Goal: Check status

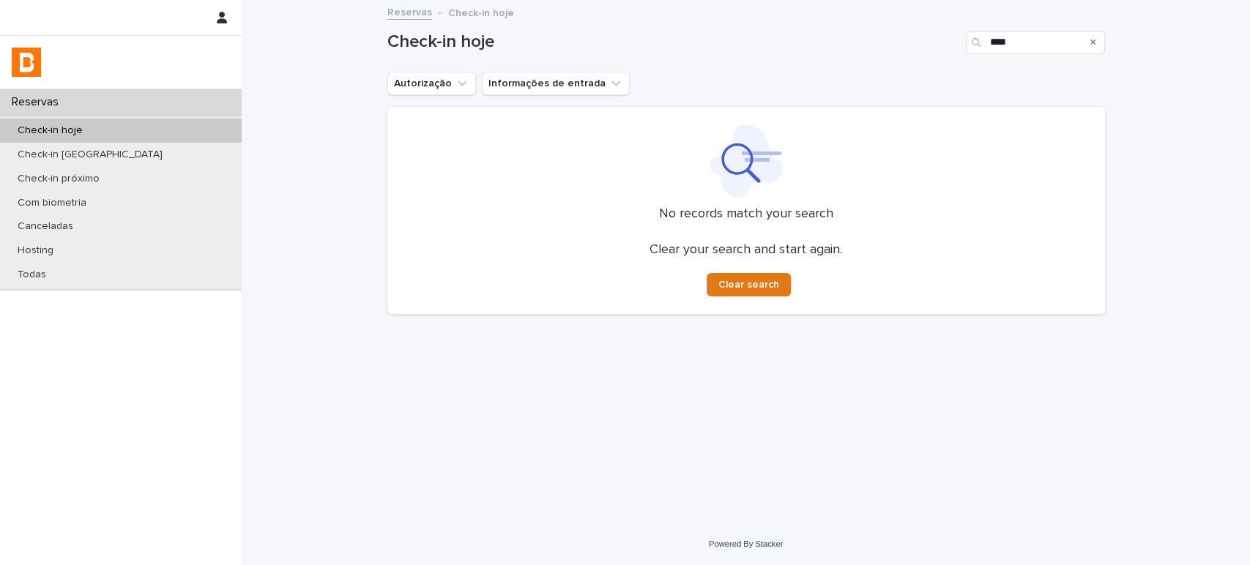
click at [1089, 42] on div "Search" at bounding box center [1093, 42] width 23 height 23
click at [1095, 42] on div "Search" at bounding box center [1093, 42] width 23 height 23
click at [1096, 41] on div "Search" at bounding box center [1093, 42] width 23 height 23
click at [1090, 40] on icon "Search" at bounding box center [1093, 42] width 6 height 9
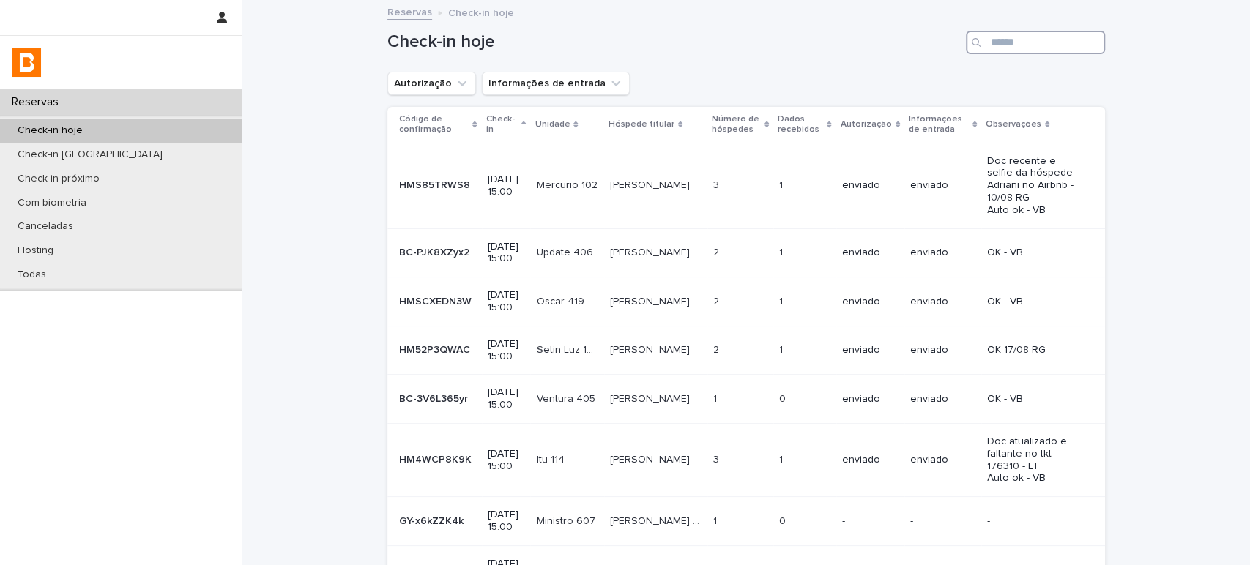
click at [1037, 45] on input "Search" at bounding box center [1035, 42] width 139 height 23
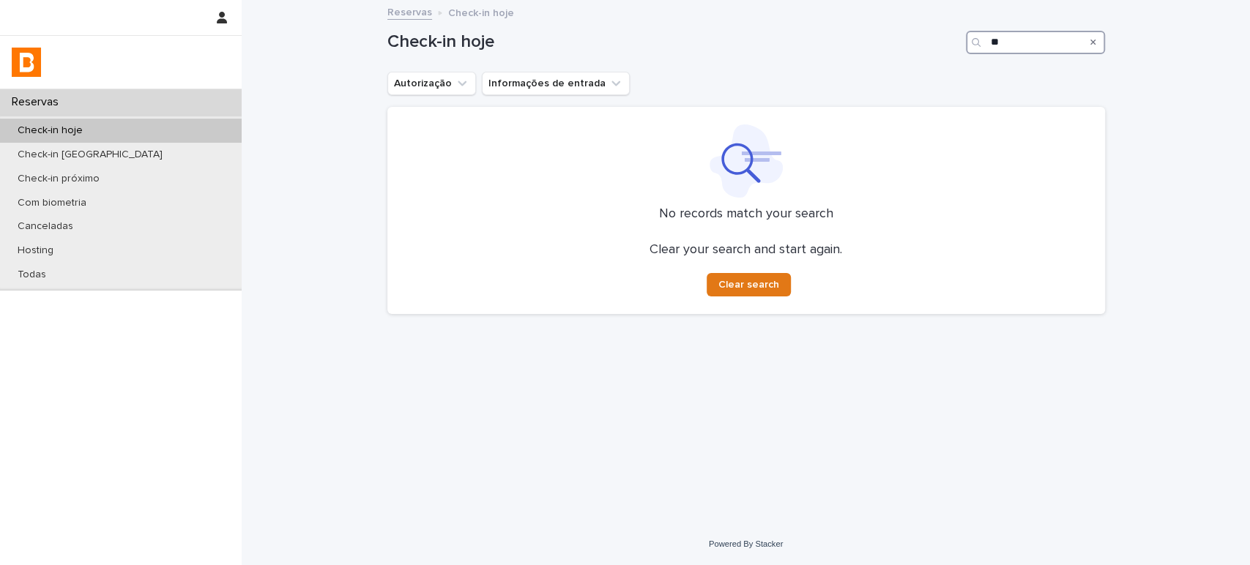
type input "*"
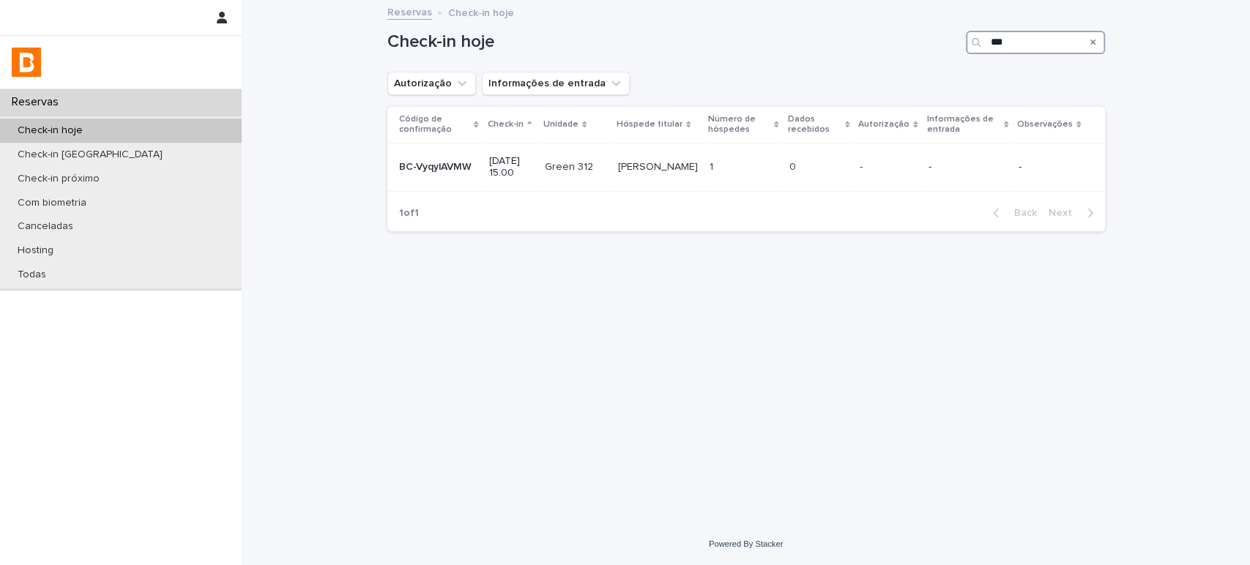
type input "***"
click at [1095, 45] on icon "Search" at bounding box center [1093, 42] width 6 height 9
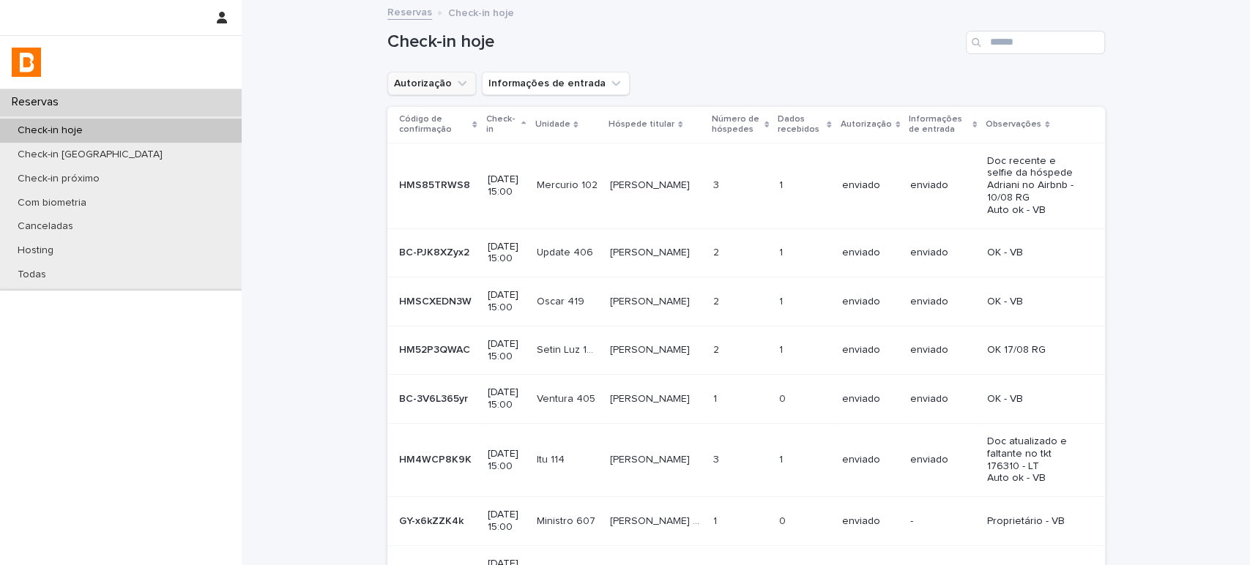
click at [458, 78] on icon "Autorização" at bounding box center [462, 83] width 15 height 15
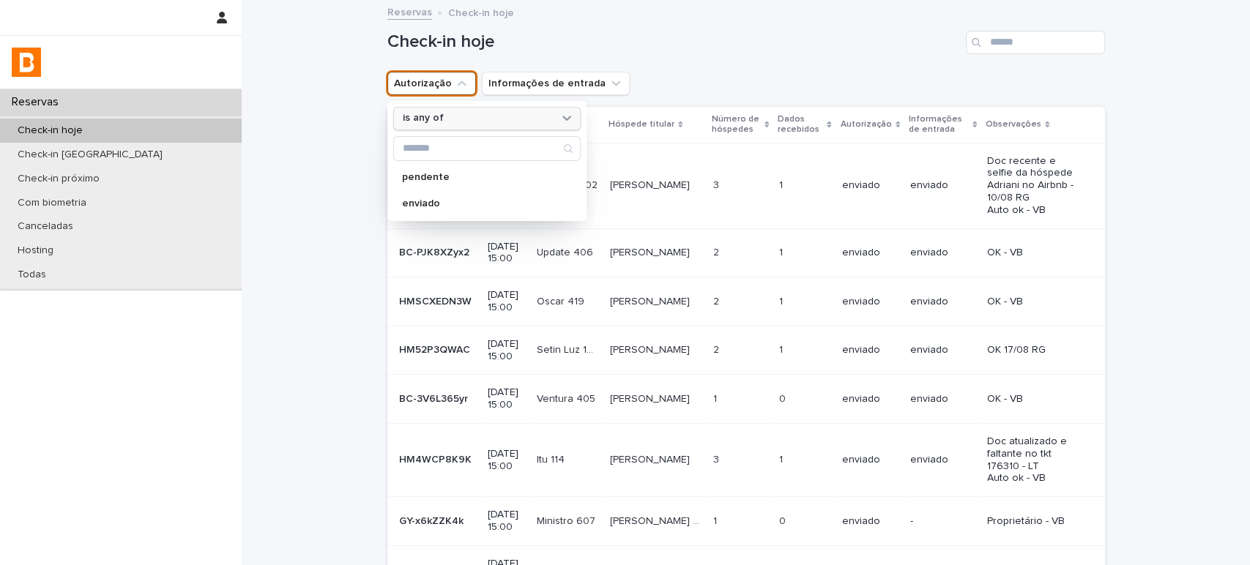
click at [559, 117] on icon at bounding box center [566, 118] width 15 height 15
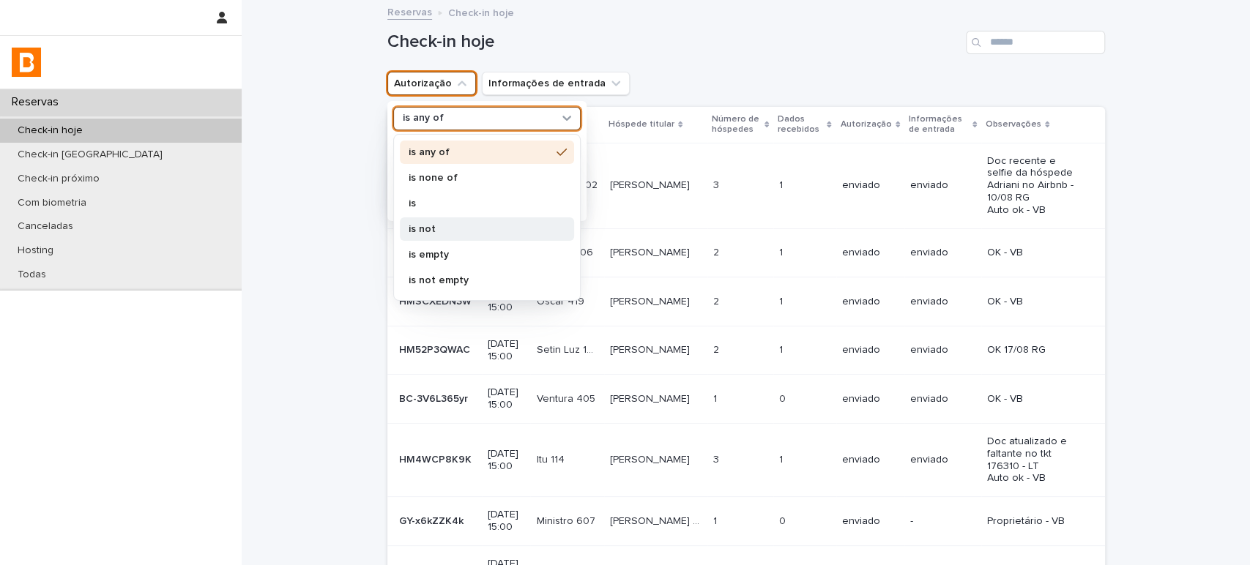
click at [484, 224] on p "is not" at bounding box center [480, 229] width 142 height 10
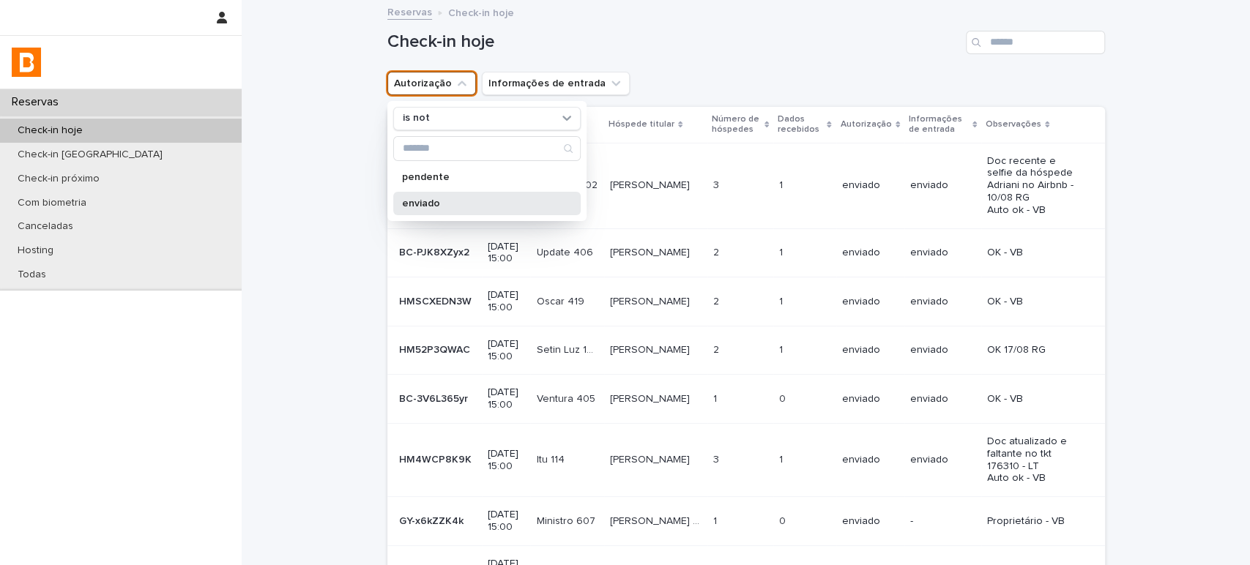
click at [485, 211] on div "enviado" at bounding box center [486, 203] width 187 height 23
click at [712, 75] on div "Autorização is not enviado is not pendente enviado Informações de entrada" at bounding box center [746, 83] width 718 height 23
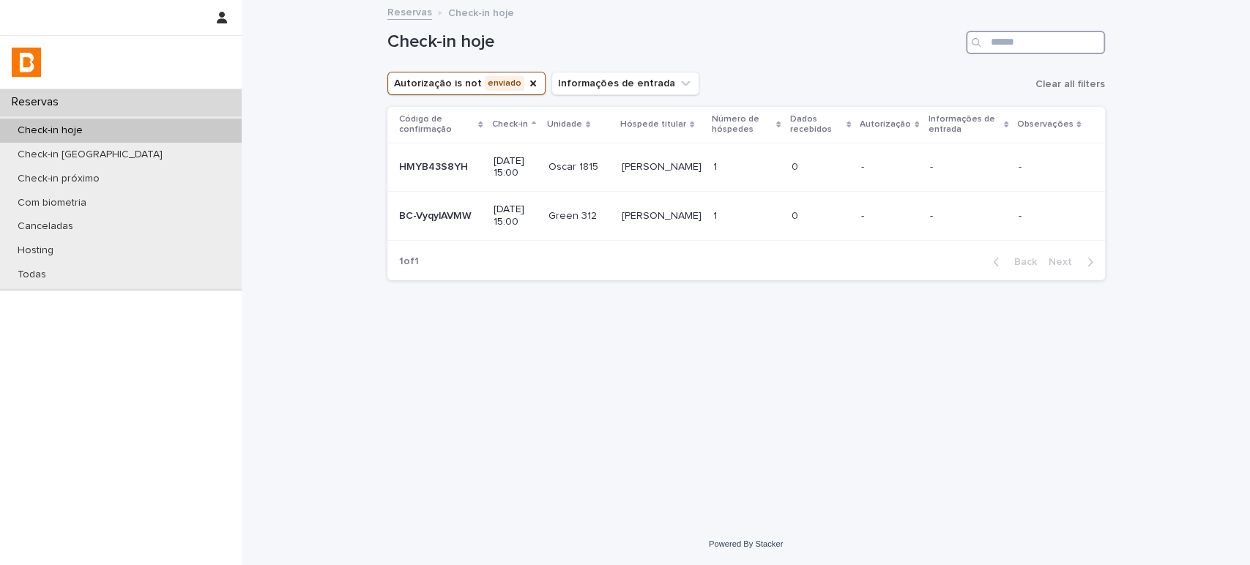
click at [1068, 43] on input "Search" at bounding box center [1035, 42] width 139 height 23
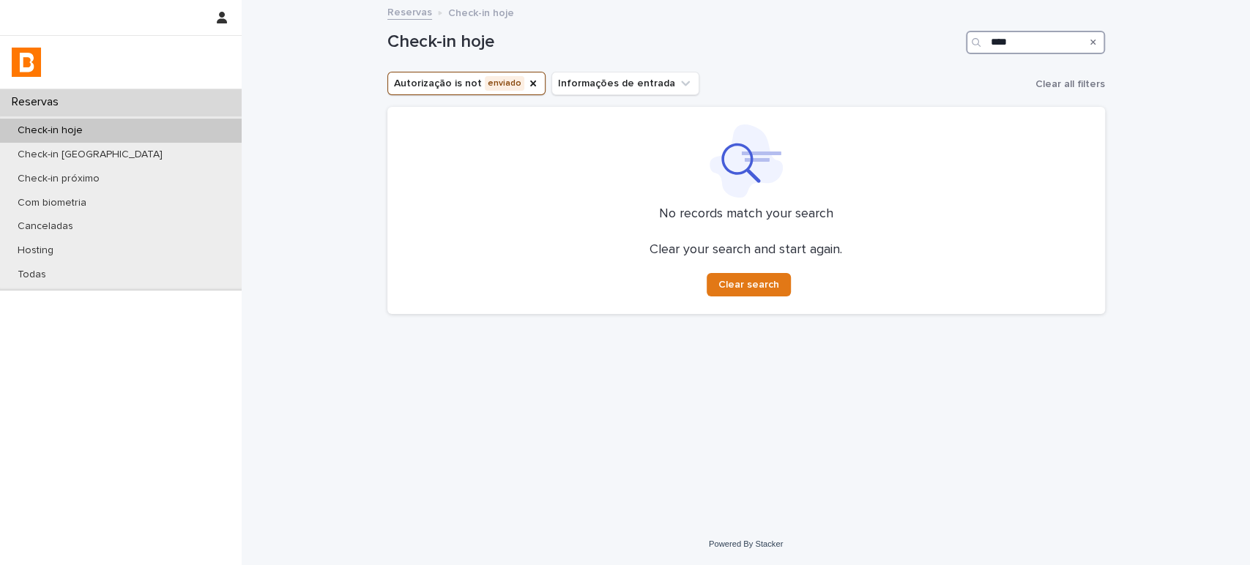
type input "****"
click at [173, 127] on div "Check-in hoje" at bounding box center [121, 131] width 242 height 24
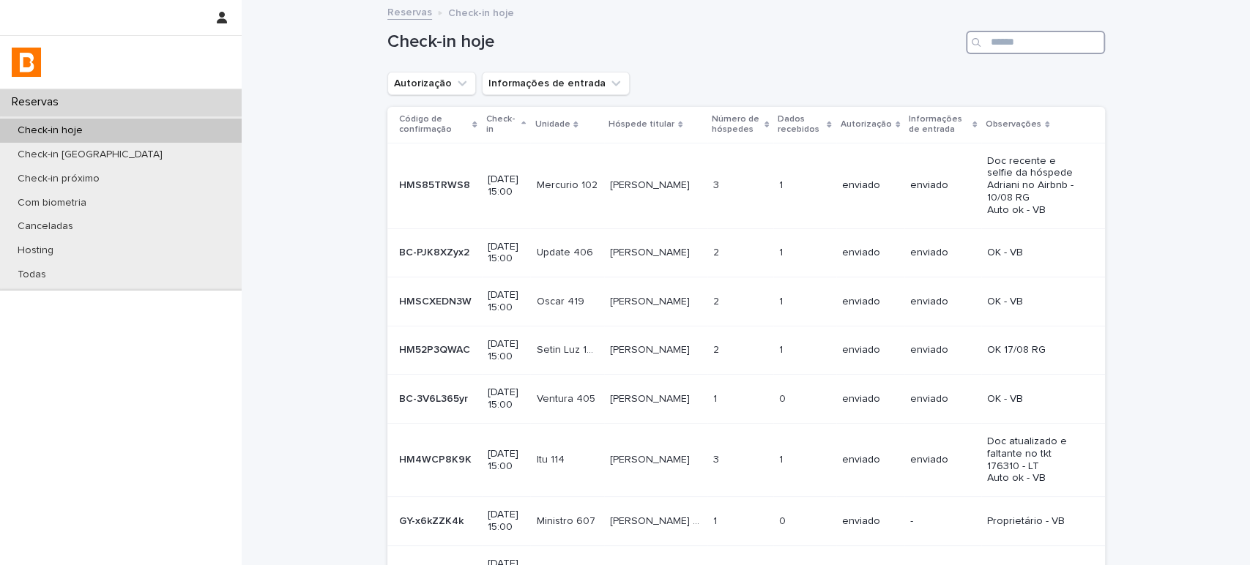
click at [992, 48] on input "Search" at bounding box center [1035, 42] width 139 height 23
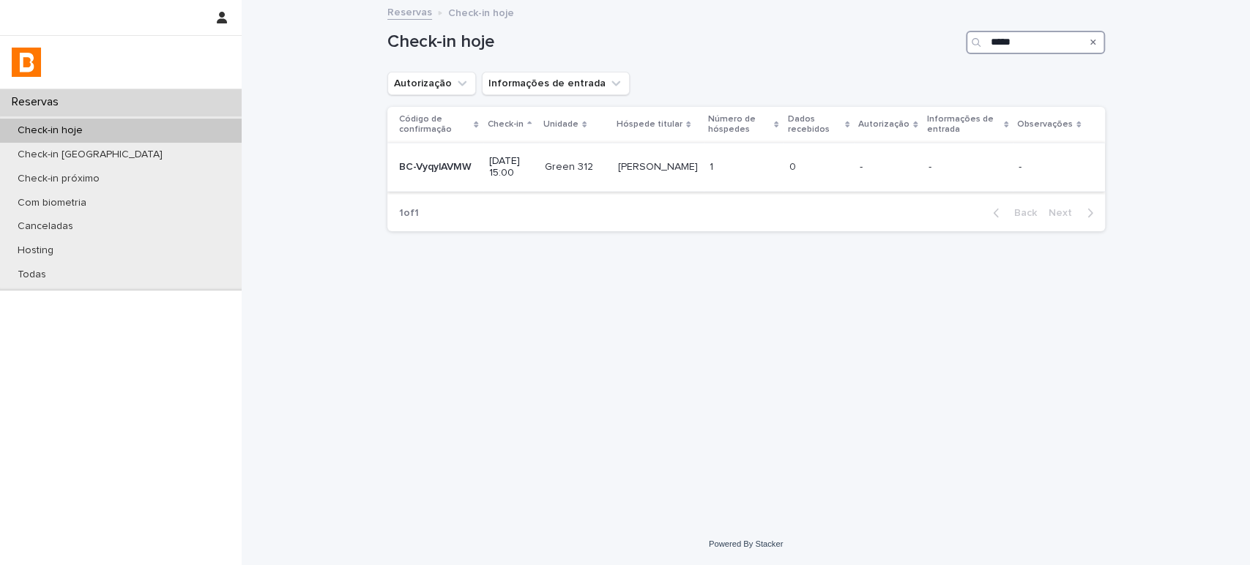
type input "*****"
click at [819, 161] on p at bounding box center [818, 167] width 59 height 12
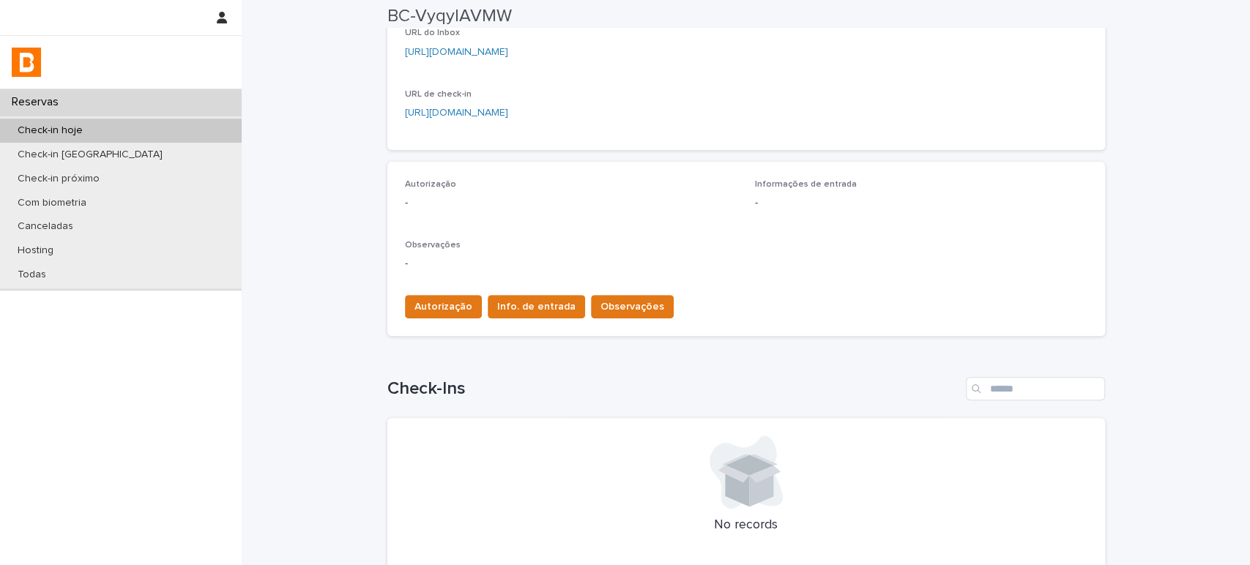
scroll to position [352, 0]
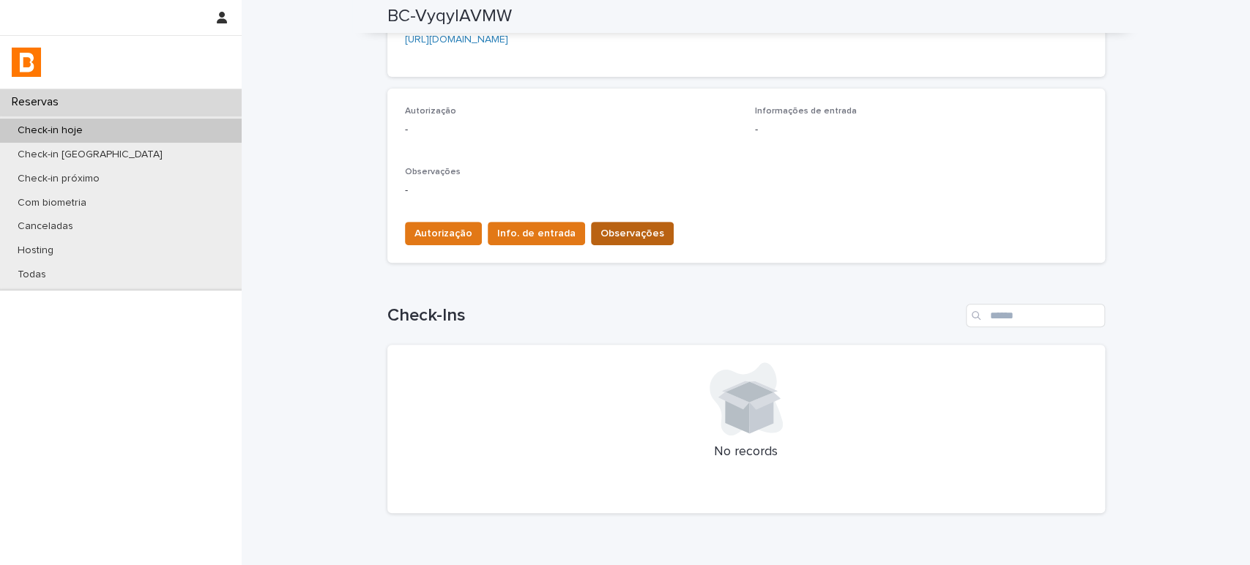
click at [636, 233] on span "Observações" at bounding box center [632, 233] width 64 height 15
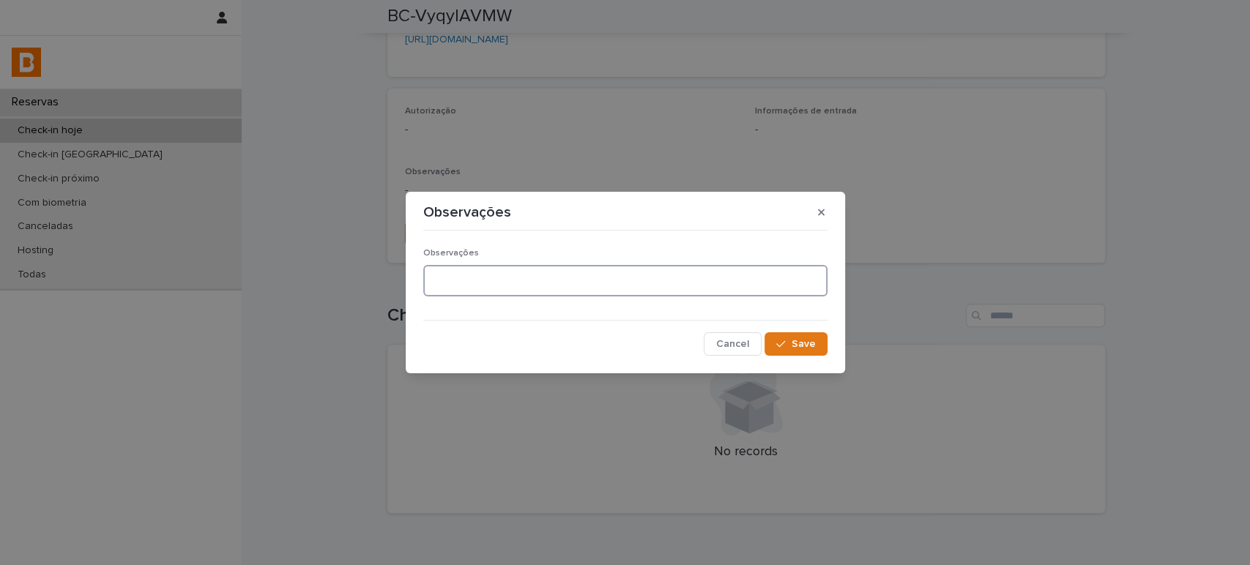
click at [656, 280] on textarea at bounding box center [625, 280] width 404 height 31
type textarea "**********"
click at [810, 344] on span "Save" at bounding box center [804, 344] width 24 height 10
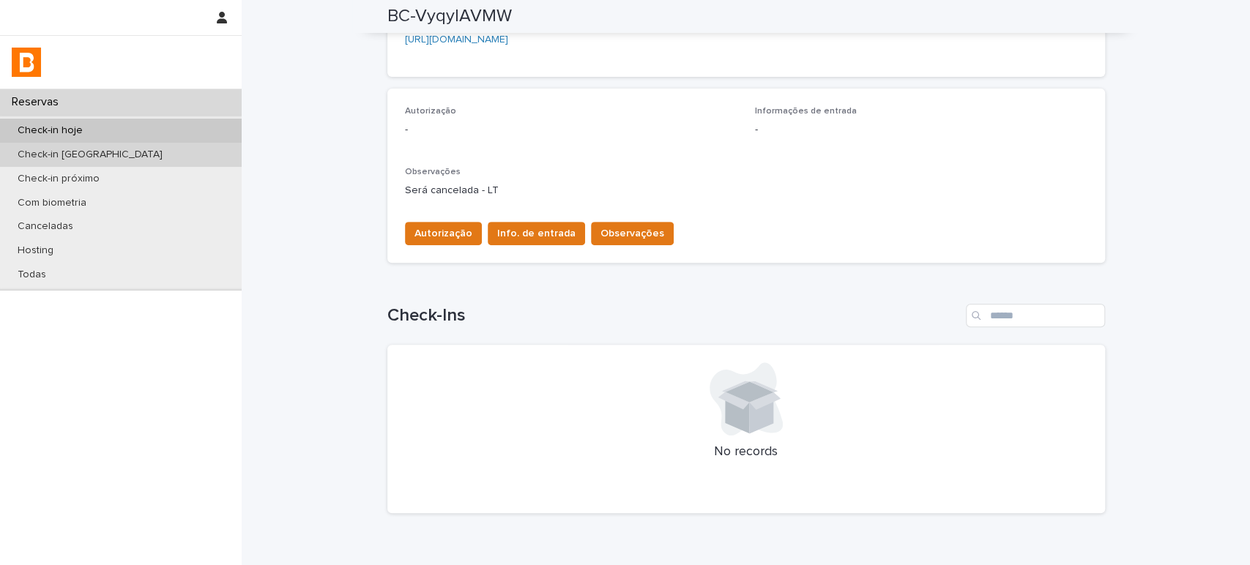
click at [105, 149] on p "Check-in [GEOGRAPHIC_DATA]" at bounding box center [90, 155] width 168 height 12
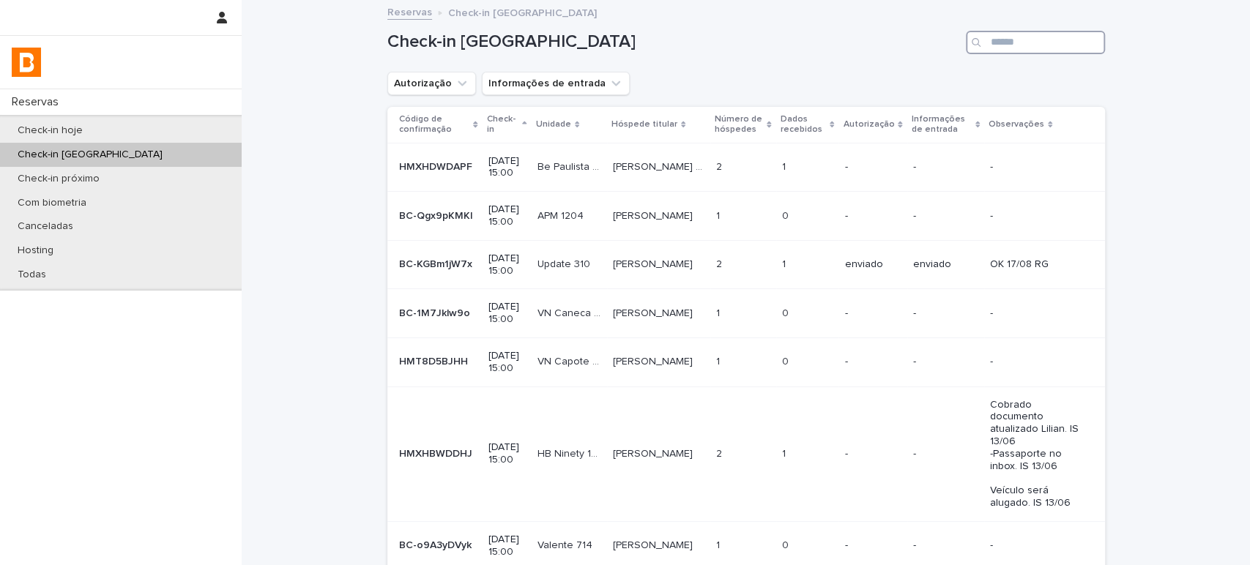
click at [1062, 53] on input "Search" at bounding box center [1035, 42] width 139 height 23
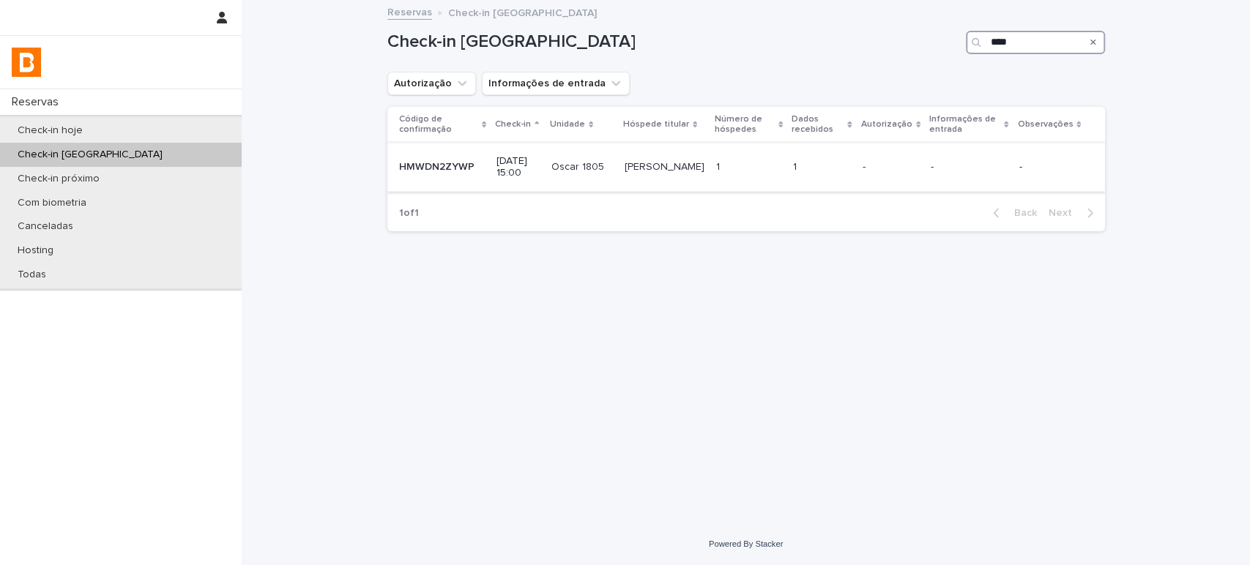
type input "****"
click at [913, 176] on div "-" at bounding box center [891, 167] width 56 height 24
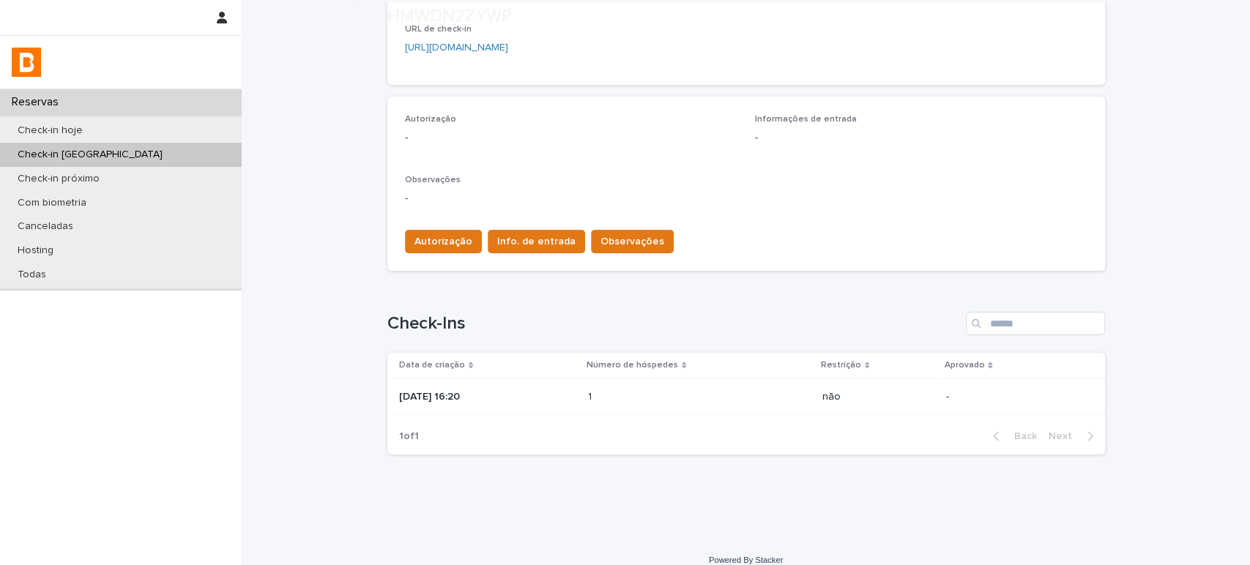
scroll to position [360, 0]
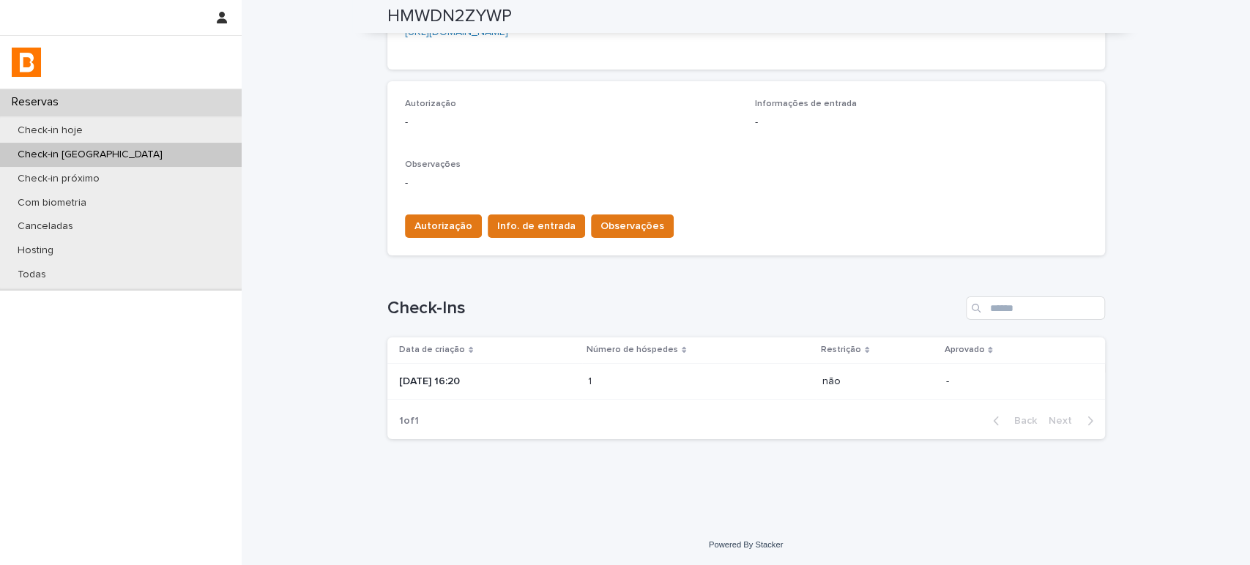
click at [715, 379] on p at bounding box center [652, 382] width 128 height 12
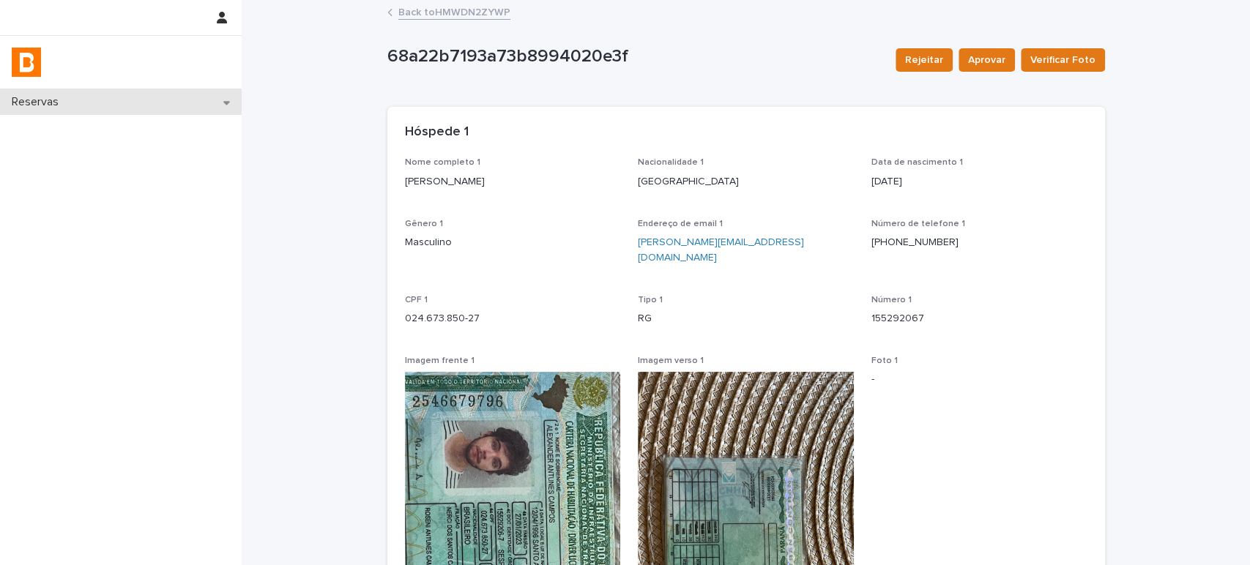
click at [189, 106] on div "Reservas" at bounding box center [121, 102] width 242 height 26
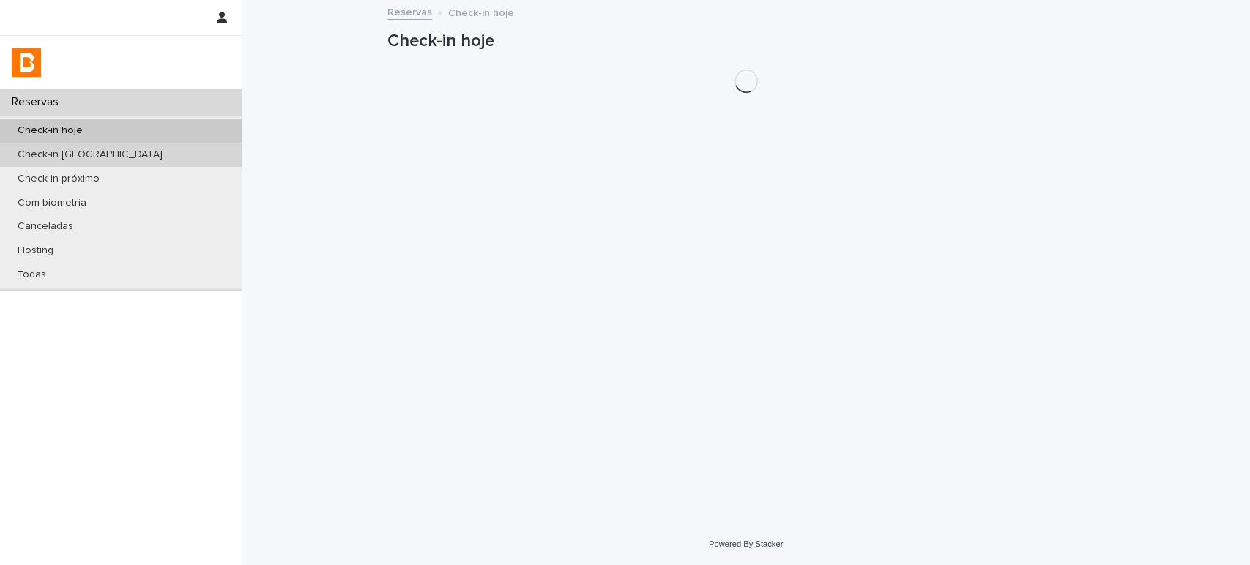
click at [174, 149] on div "Check-in [GEOGRAPHIC_DATA]" at bounding box center [121, 155] width 242 height 24
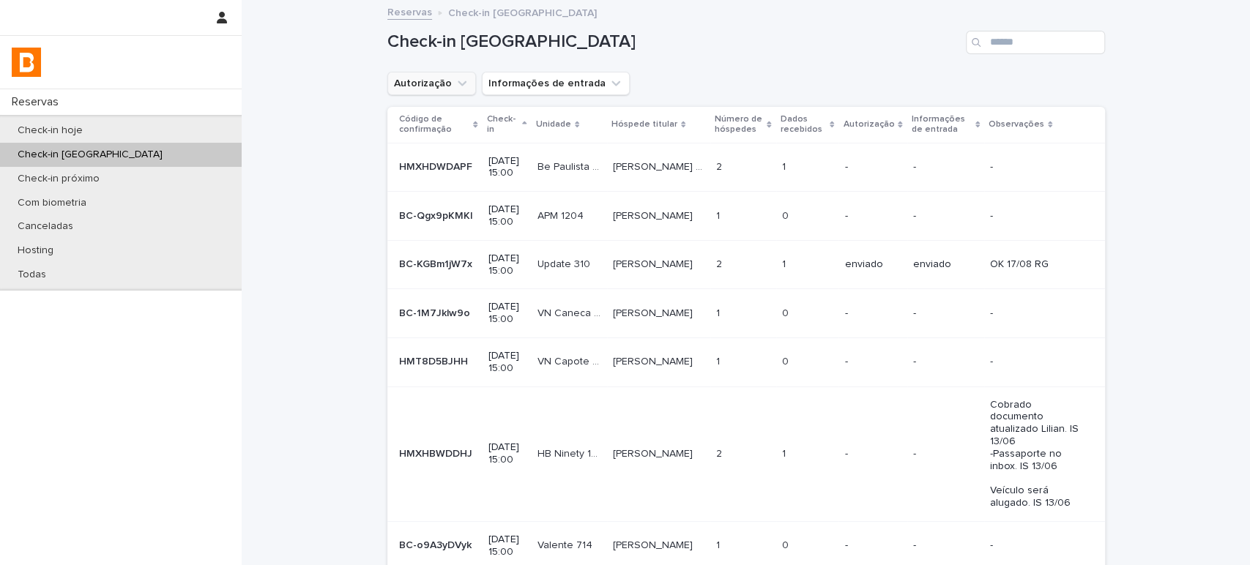
click at [439, 88] on button "Autorização" at bounding box center [431, 83] width 89 height 23
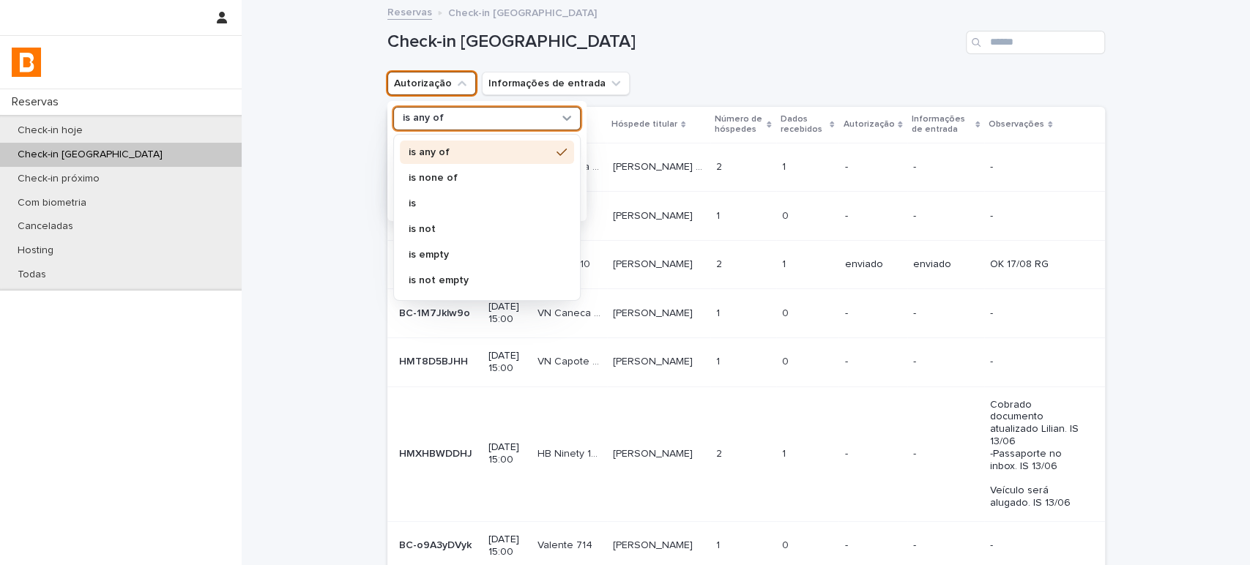
click at [459, 115] on div "is any of" at bounding box center [478, 118] width 162 height 15
click at [452, 226] on p "is not" at bounding box center [480, 229] width 142 height 10
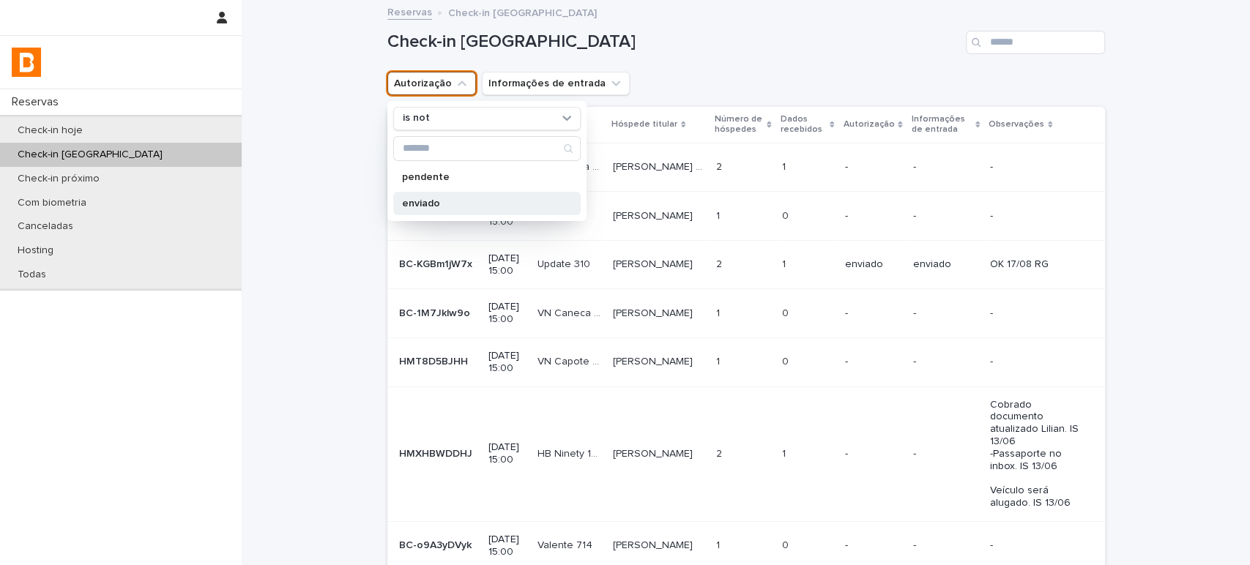
click at [453, 209] on div "enviado" at bounding box center [486, 203] width 187 height 23
click at [804, 31] on div "Check-in [GEOGRAPHIC_DATA]" at bounding box center [746, 42] width 718 height 23
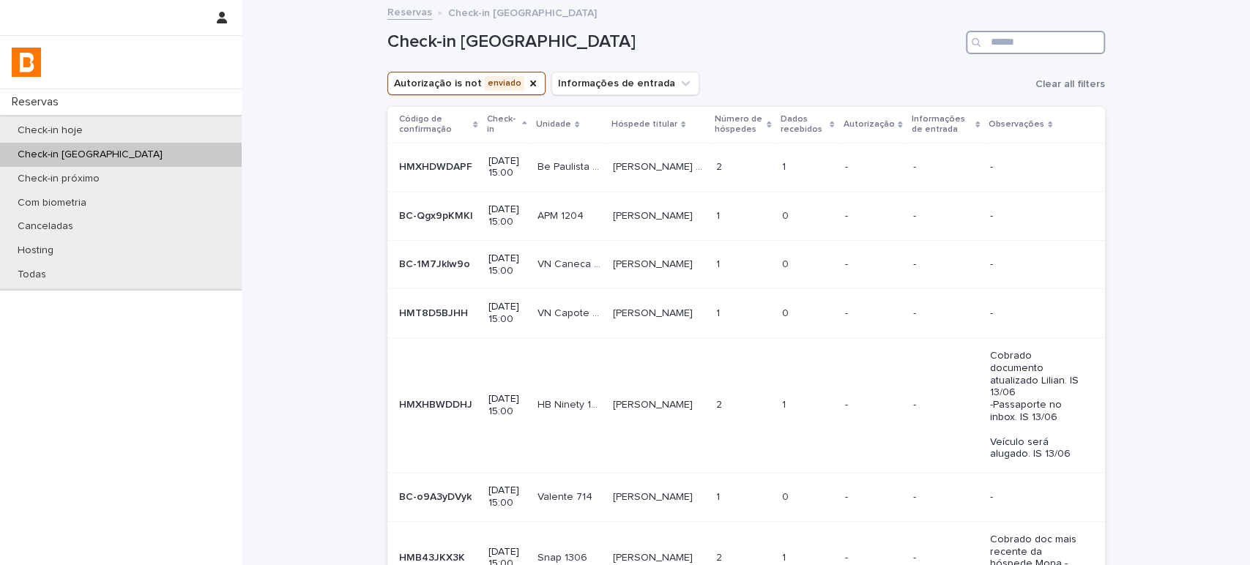
click at [1043, 43] on input "Search" at bounding box center [1035, 42] width 139 height 23
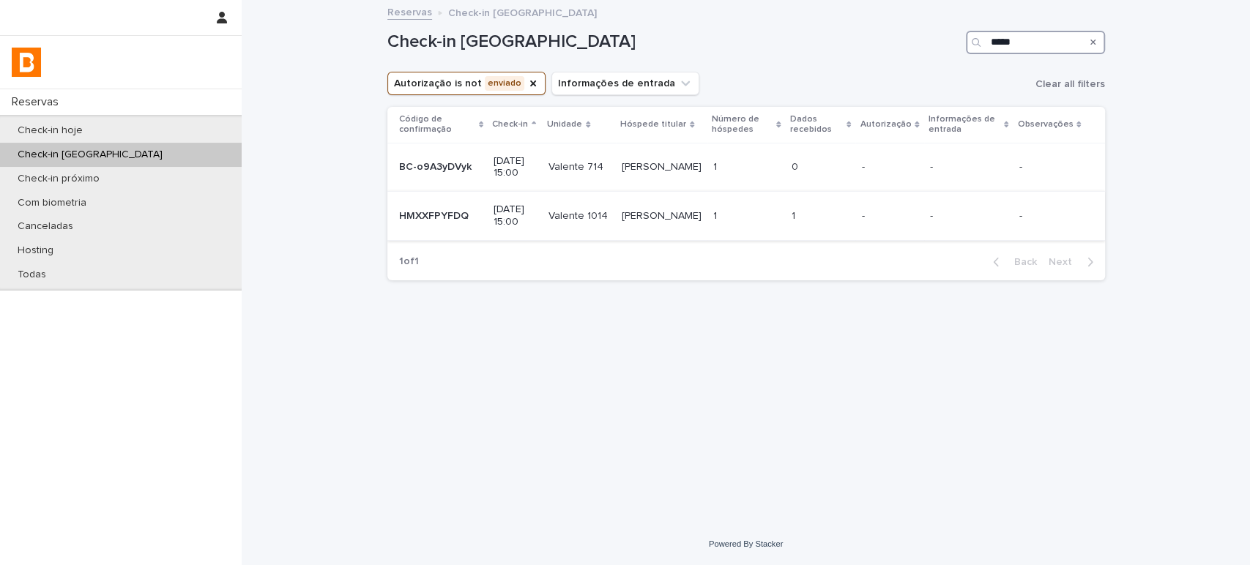
type input "*****"
click at [850, 205] on div "1 1" at bounding box center [821, 216] width 59 height 24
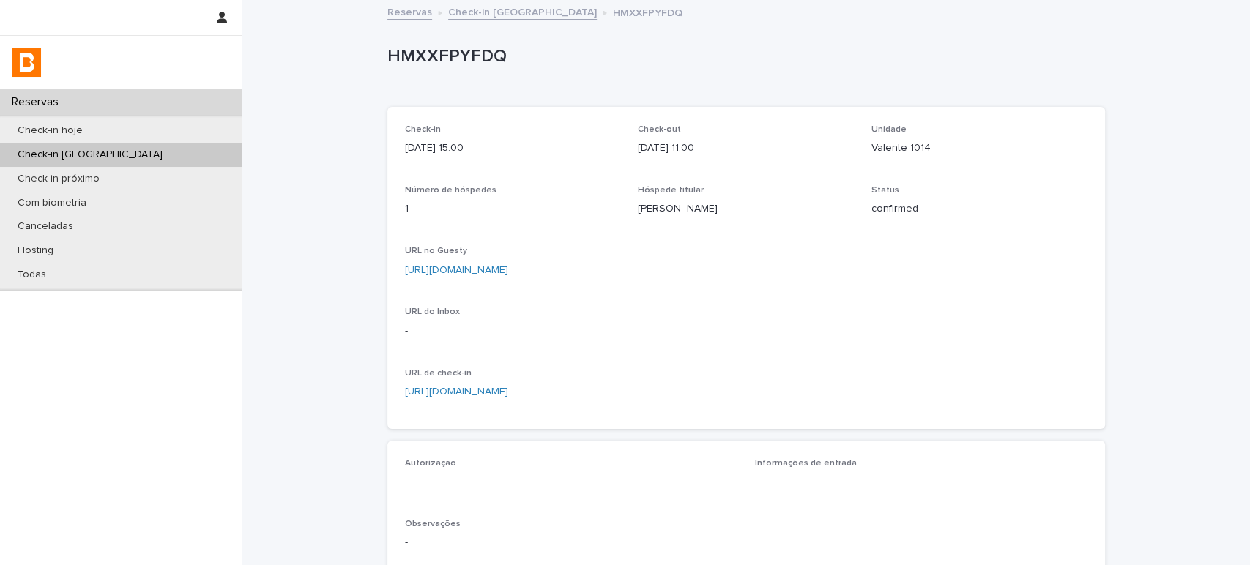
scroll to position [360, 0]
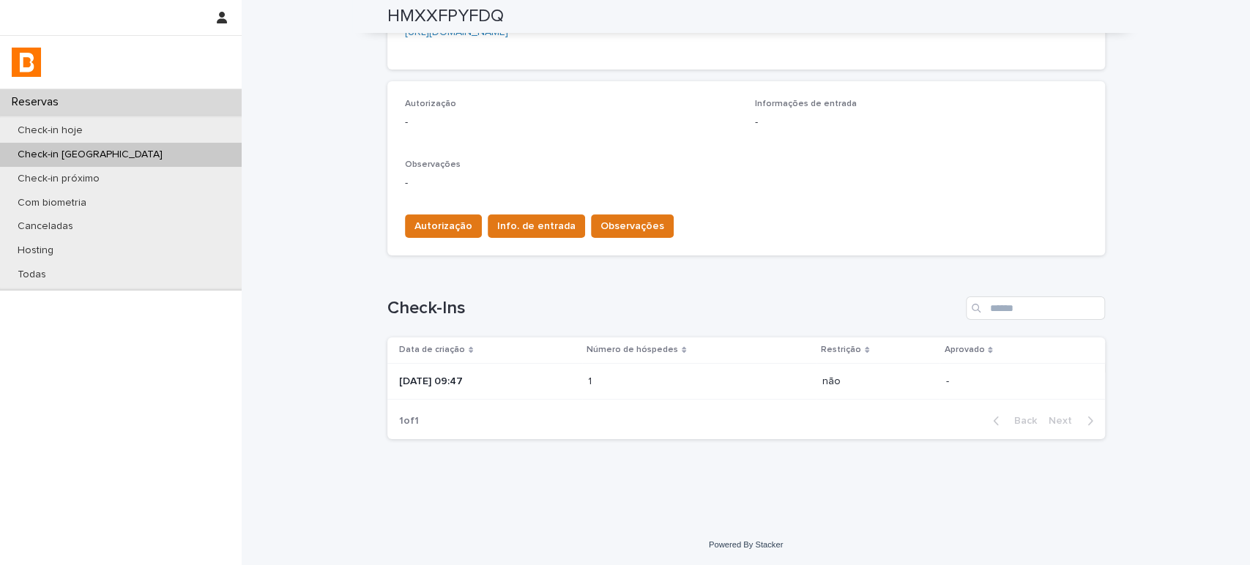
click at [614, 376] on p at bounding box center [652, 382] width 128 height 12
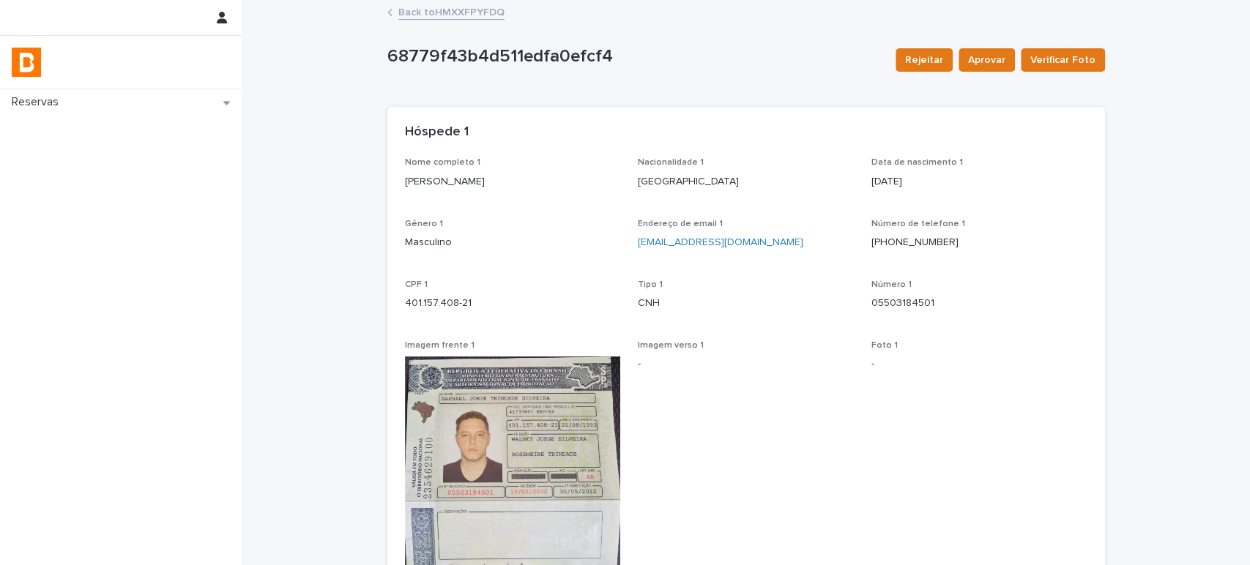
click at [404, 8] on link "Back to HMXXFPYFDQ" at bounding box center [451, 11] width 106 height 17
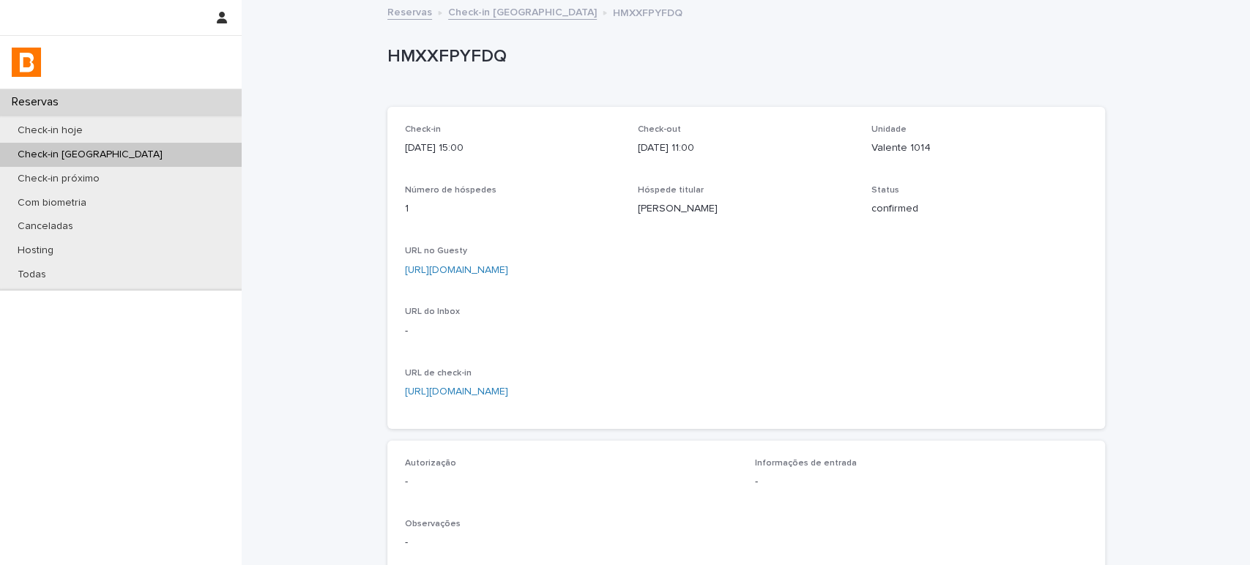
scroll to position [294, 0]
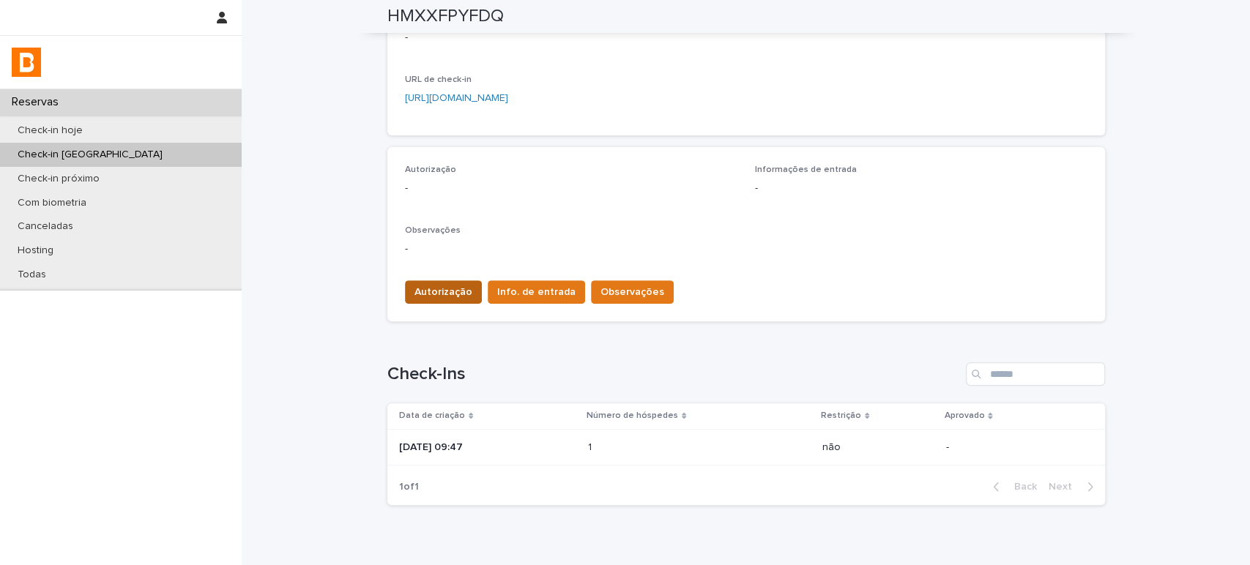
click at [414, 295] on span "Autorização" at bounding box center [443, 292] width 58 height 15
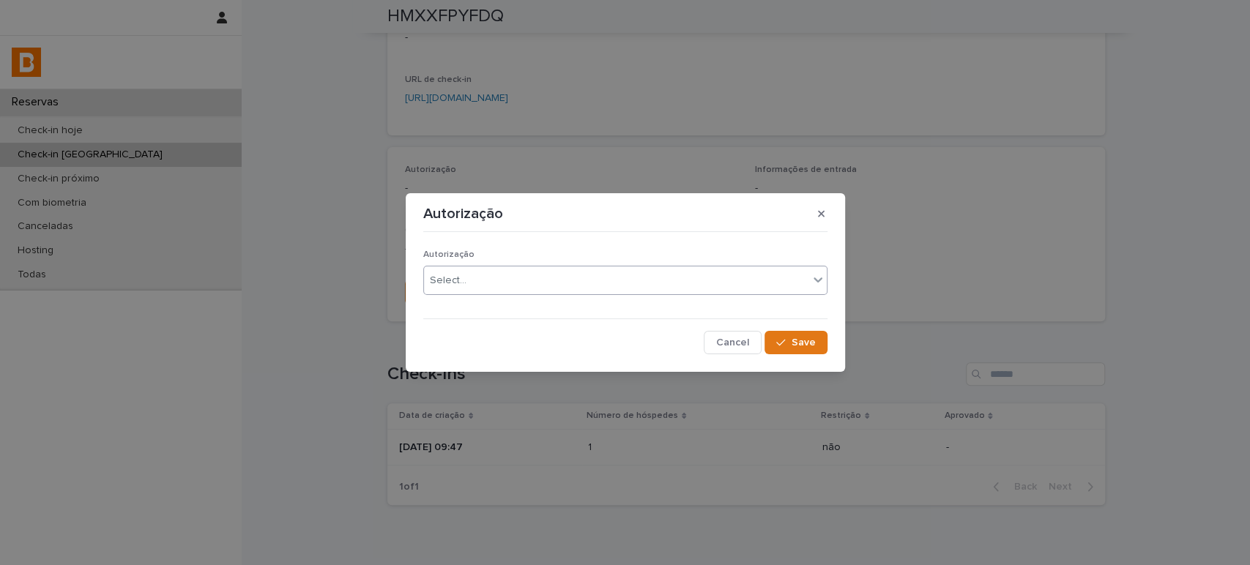
click at [526, 289] on div "Select..." at bounding box center [616, 281] width 384 height 24
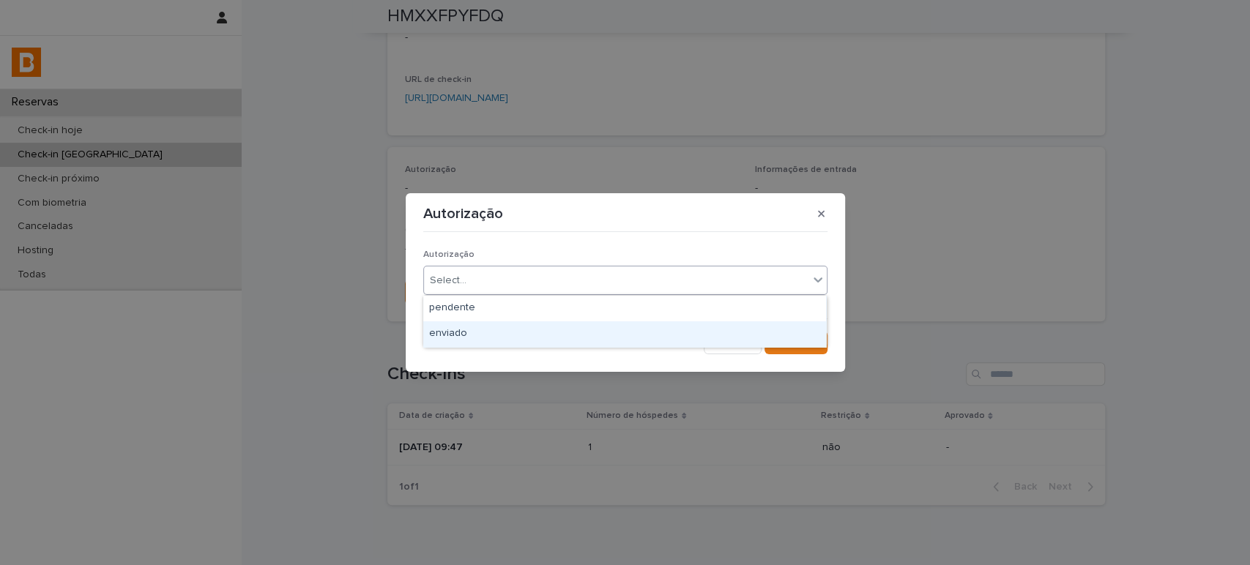
click at [540, 333] on div "enviado" at bounding box center [624, 334] width 403 height 26
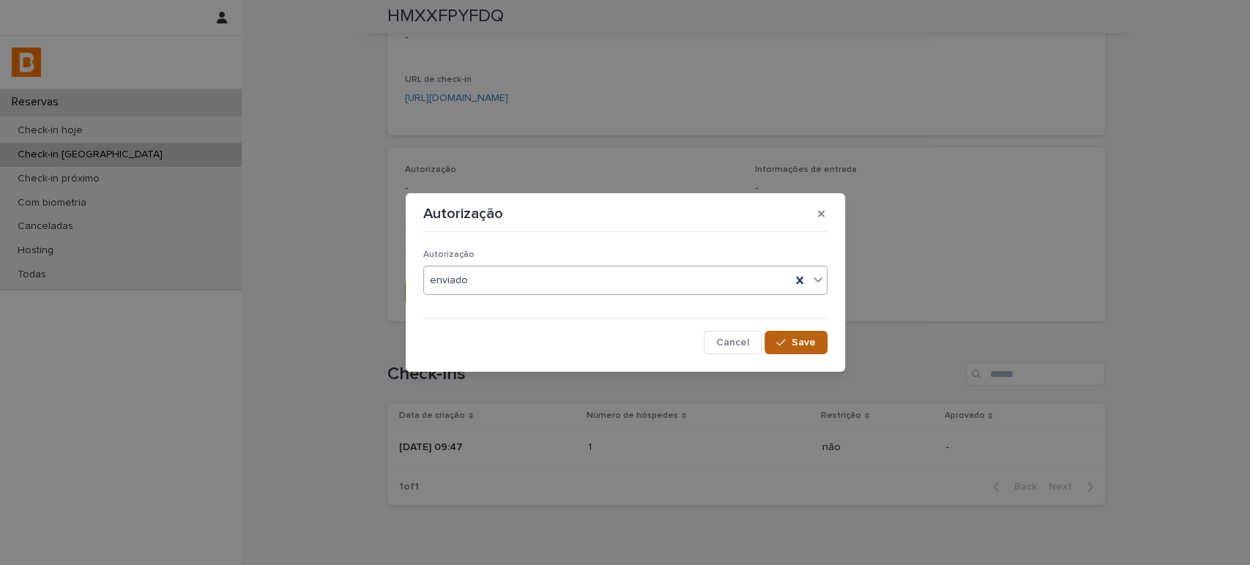
click at [805, 333] on button "Save" at bounding box center [795, 342] width 62 height 23
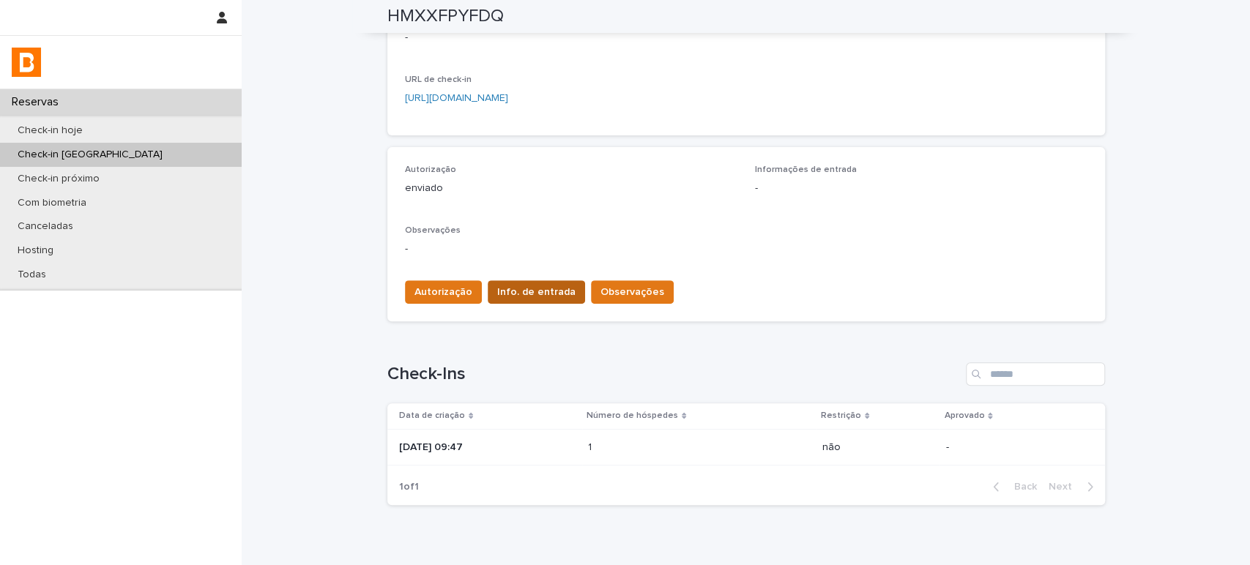
click at [556, 285] on span "Info. de entrada" at bounding box center [536, 292] width 78 height 15
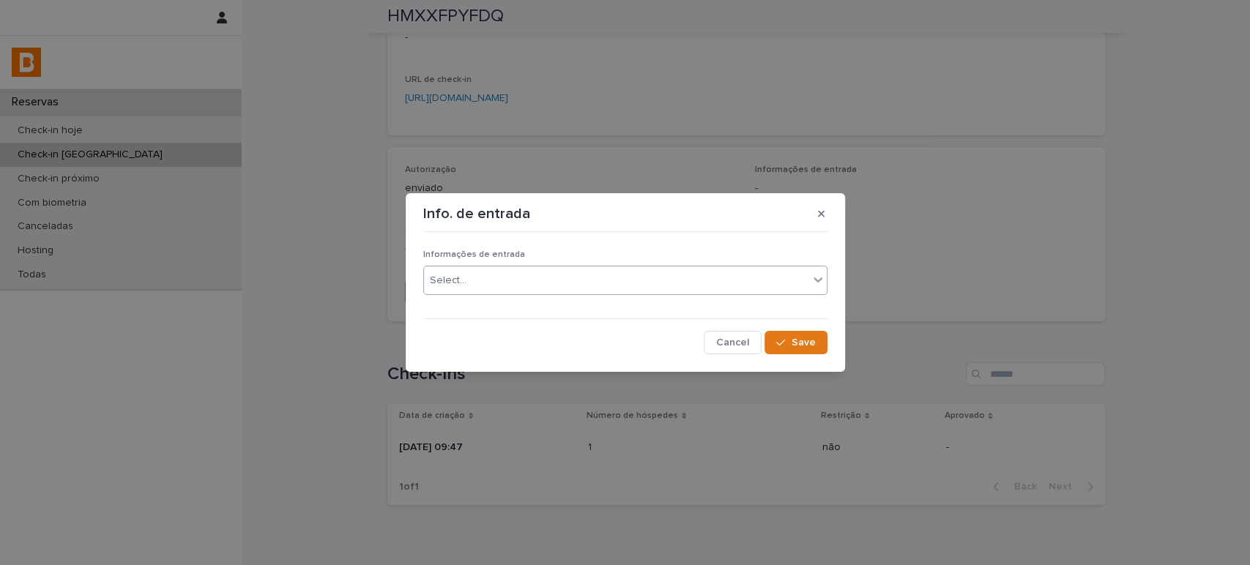
click at [579, 282] on div "Select..." at bounding box center [616, 281] width 384 height 24
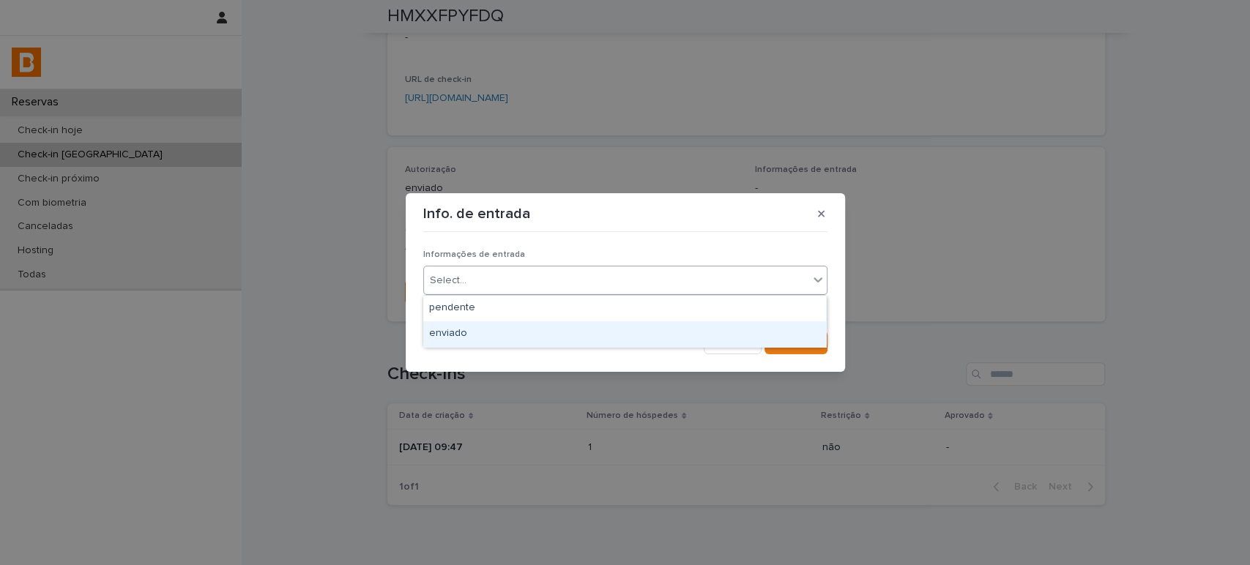
click at [579, 338] on div "enviado" at bounding box center [624, 334] width 403 height 26
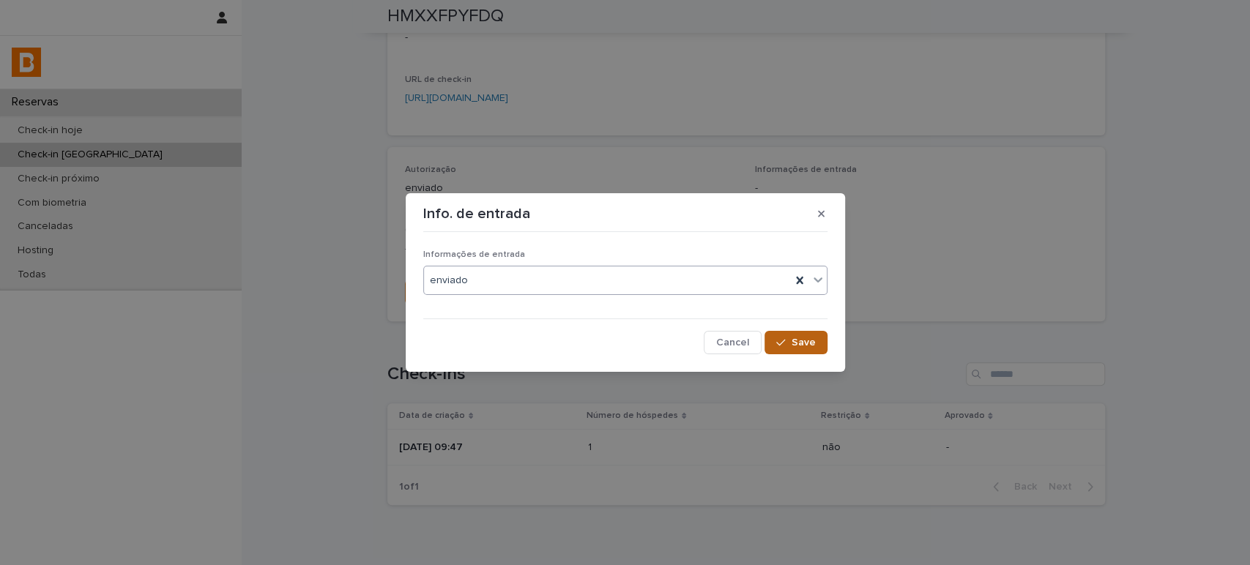
click at [806, 346] on span "Save" at bounding box center [804, 343] width 24 height 10
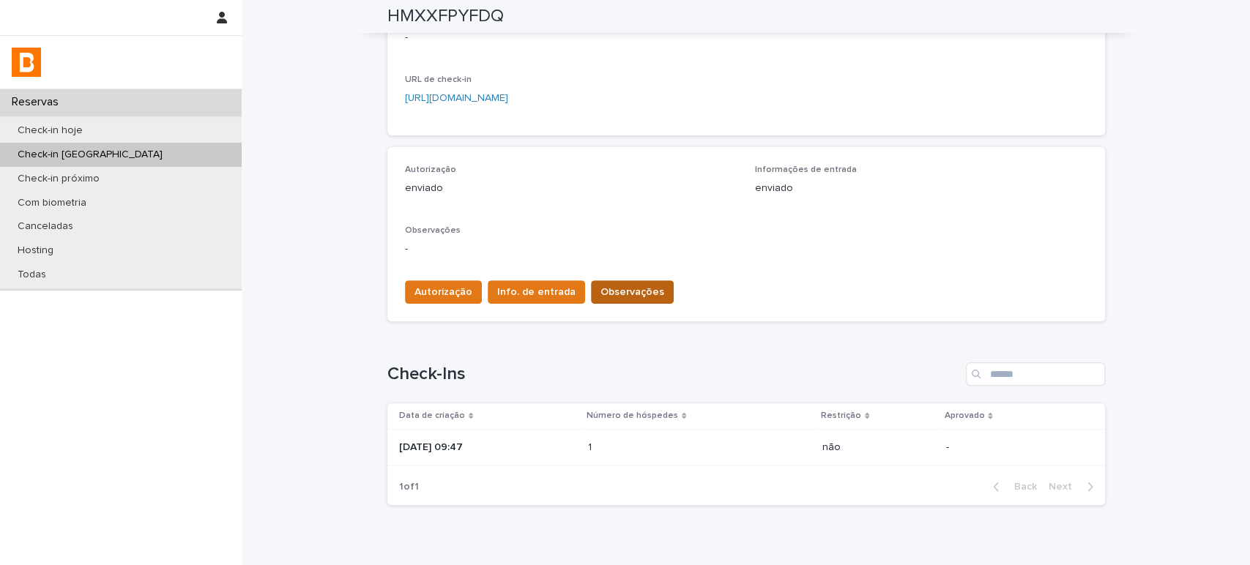
click at [624, 287] on span "Observações" at bounding box center [632, 292] width 64 height 15
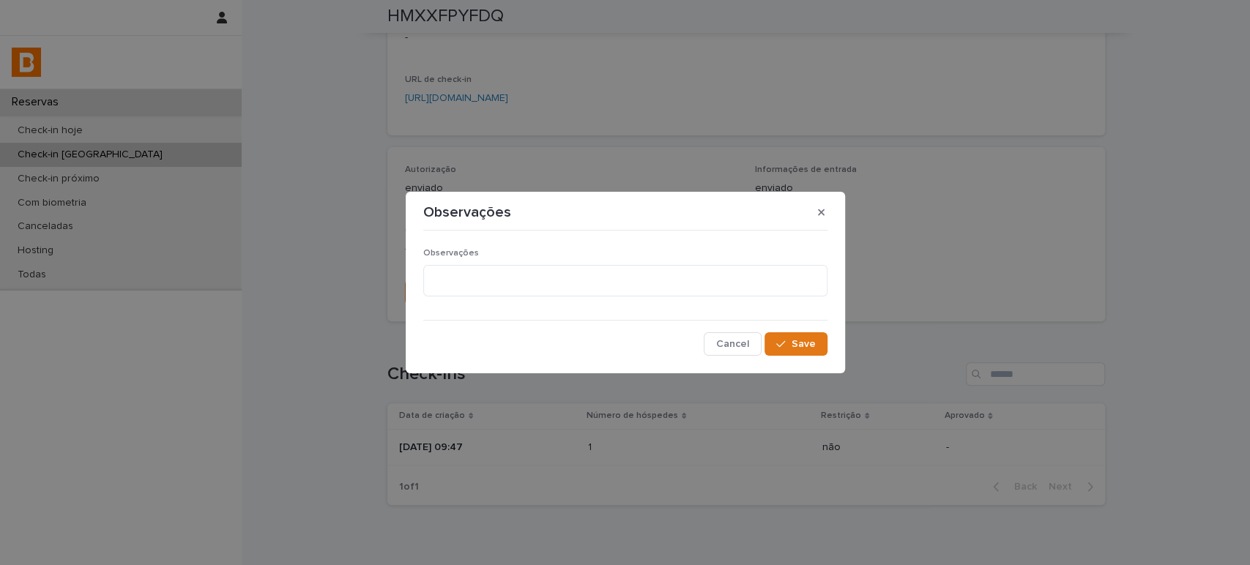
click at [575, 297] on div "Observações" at bounding box center [625, 277] width 404 height 59
click at [586, 276] on textarea "To enrich screen reader interactions, please activate Accessibility in Grammarl…" at bounding box center [625, 280] width 404 height 31
type textarea "*******"
click at [810, 350] on button "Save" at bounding box center [795, 343] width 62 height 23
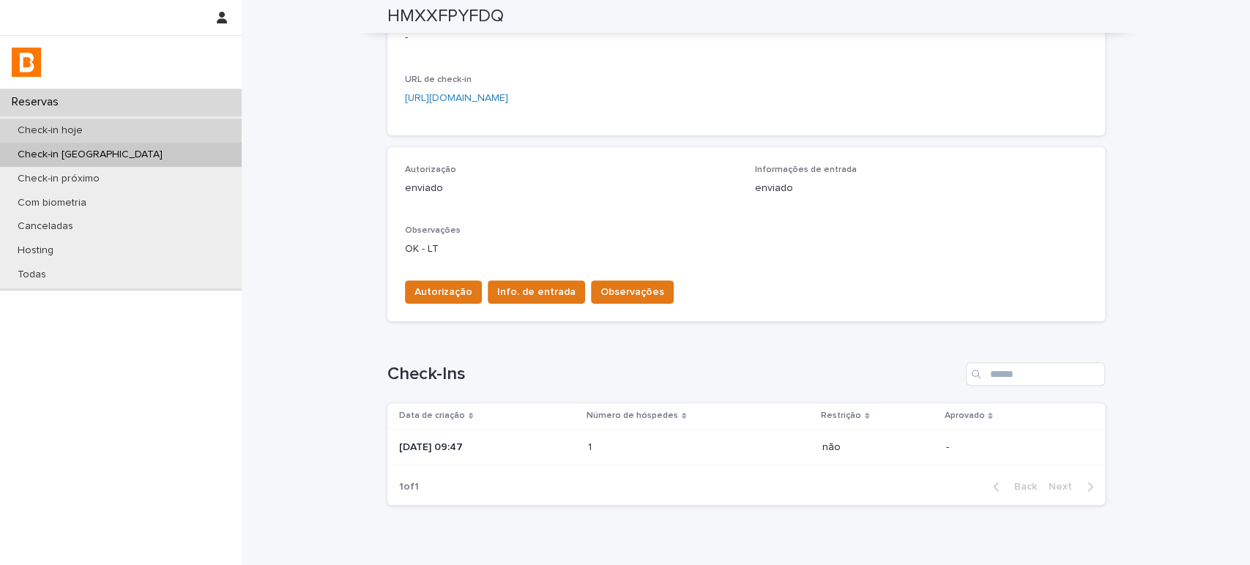
click at [163, 129] on div "Check-in hoje" at bounding box center [121, 131] width 242 height 24
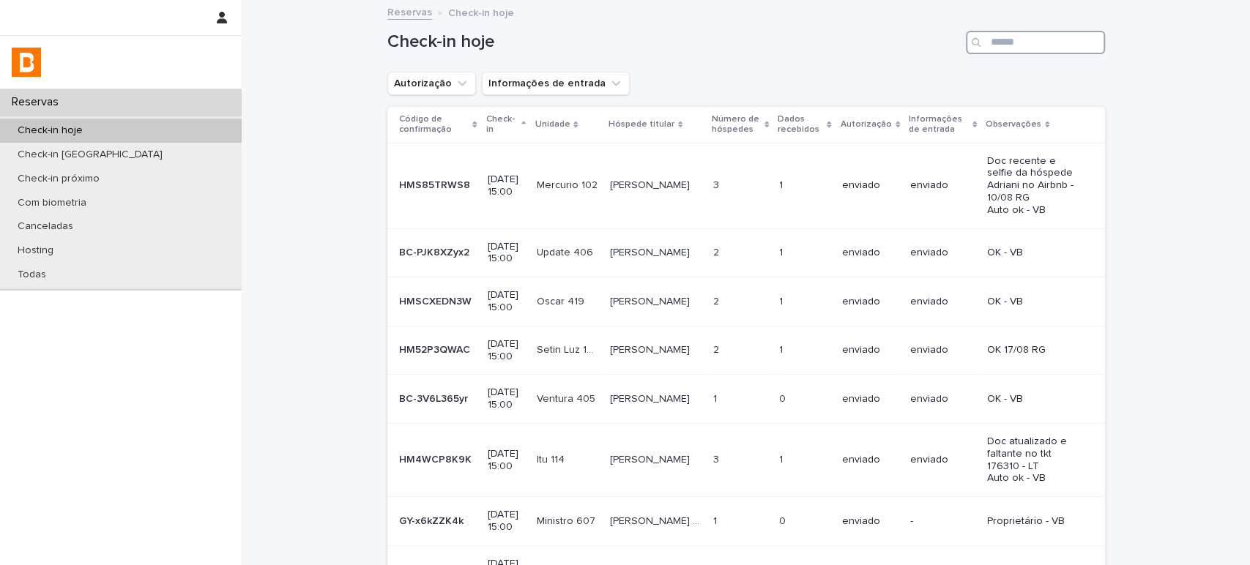
click at [1006, 31] on input "Search" at bounding box center [1035, 42] width 139 height 23
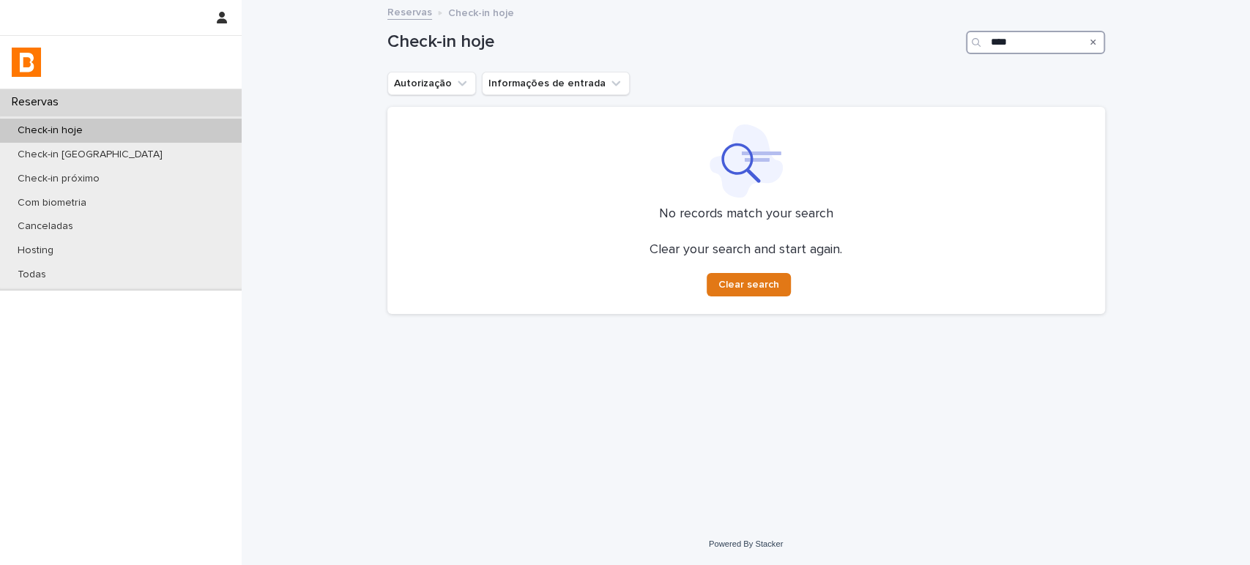
type input "****"
click at [127, 158] on div "Check-in [GEOGRAPHIC_DATA]" at bounding box center [121, 155] width 242 height 24
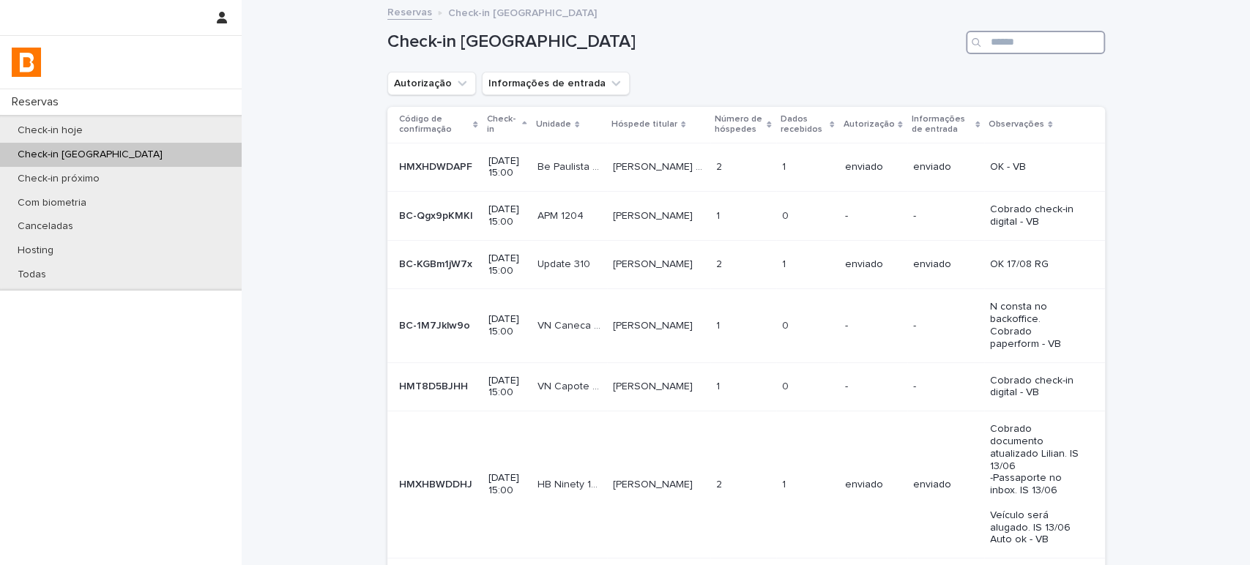
click at [1001, 38] on input "Search" at bounding box center [1035, 42] width 139 height 23
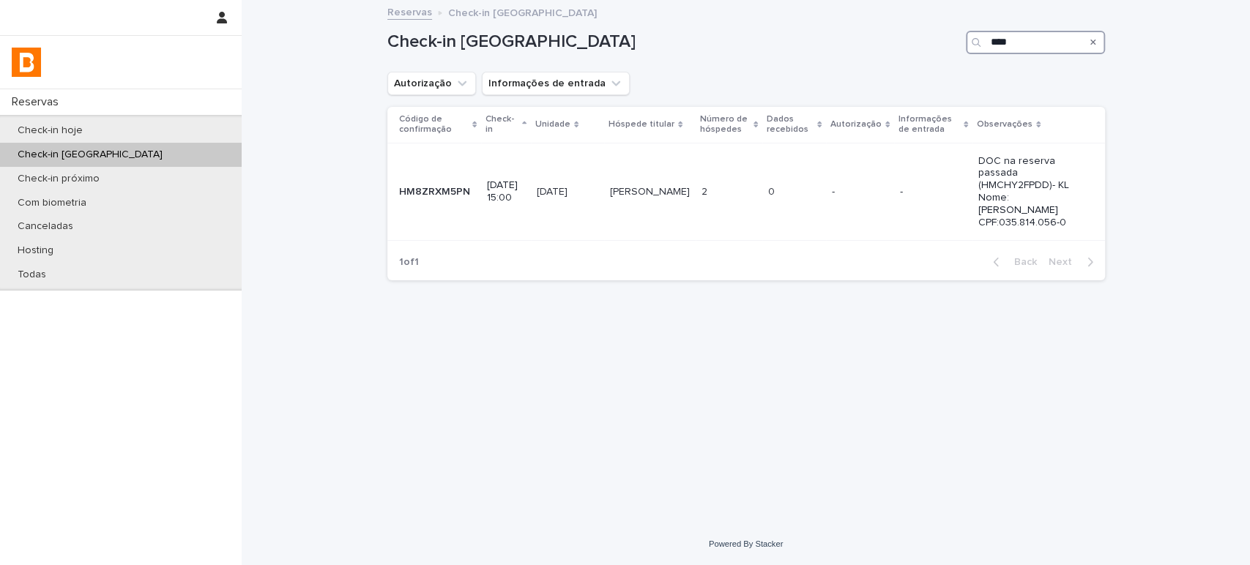
type input "****"
click at [989, 200] on p "DOC na reserva passada (HMCHY2FPDD)- KL Nome: [PERSON_NAME] CPF:035.814.056-0" at bounding box center [1029, 192] width 103 height 74
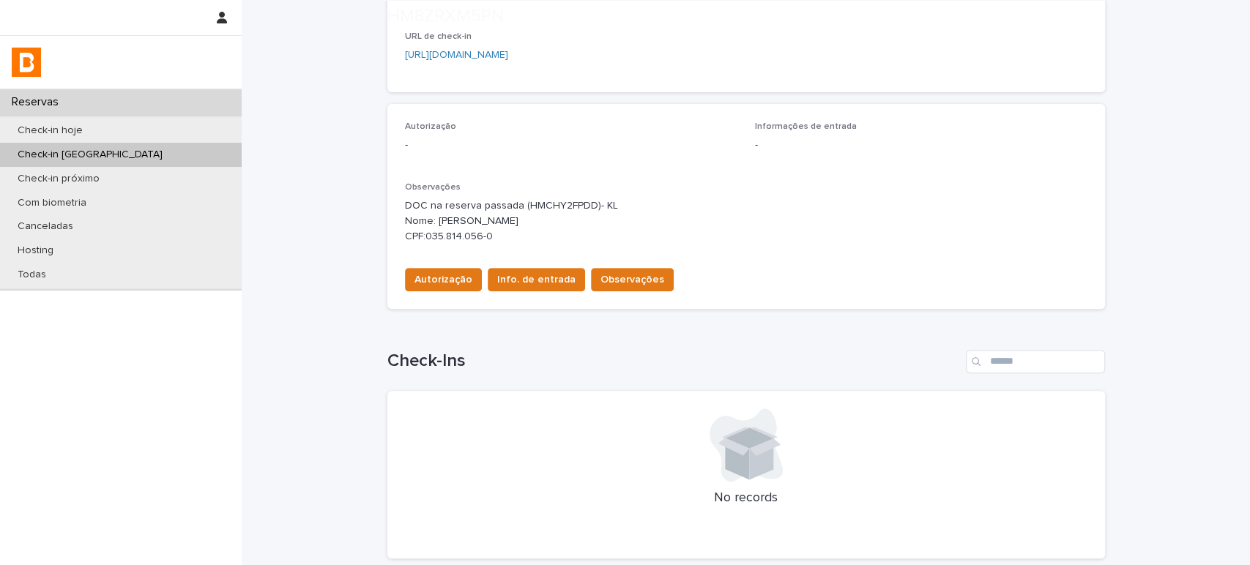
scroll to position [406, 0]
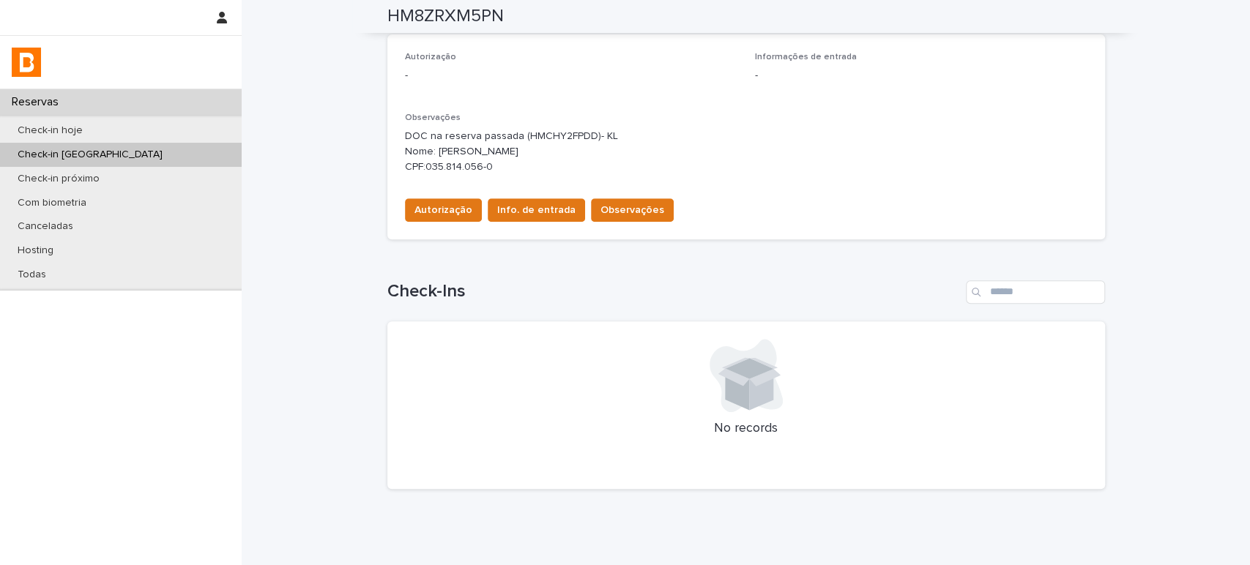
click at [433, 149] on p "DOC na reserva passada (HMCHY2FPDD)- KL Nome: [PERSON_NAME] CPF:035.814.056-0" at bounding box center [746, 151] width 682 height 45
drag, startPoint x: 431, startPoint y: 149, endPoint x: 547, endPoint y: 151, distance: 116.4
click at [547, 151] on p "DOC na reserva passada (HMCHY2FPDD)- KL Nome: [PERSON_NAME] CPF:035.814.056-0" at bounding box center [746, 151] width 682 height 45
copy p "[PERSON_NAME]"
drag, startPoint x: 506, startPoint y: 170, endPoint x: 421, endPoint y: 174, distance: 85.1
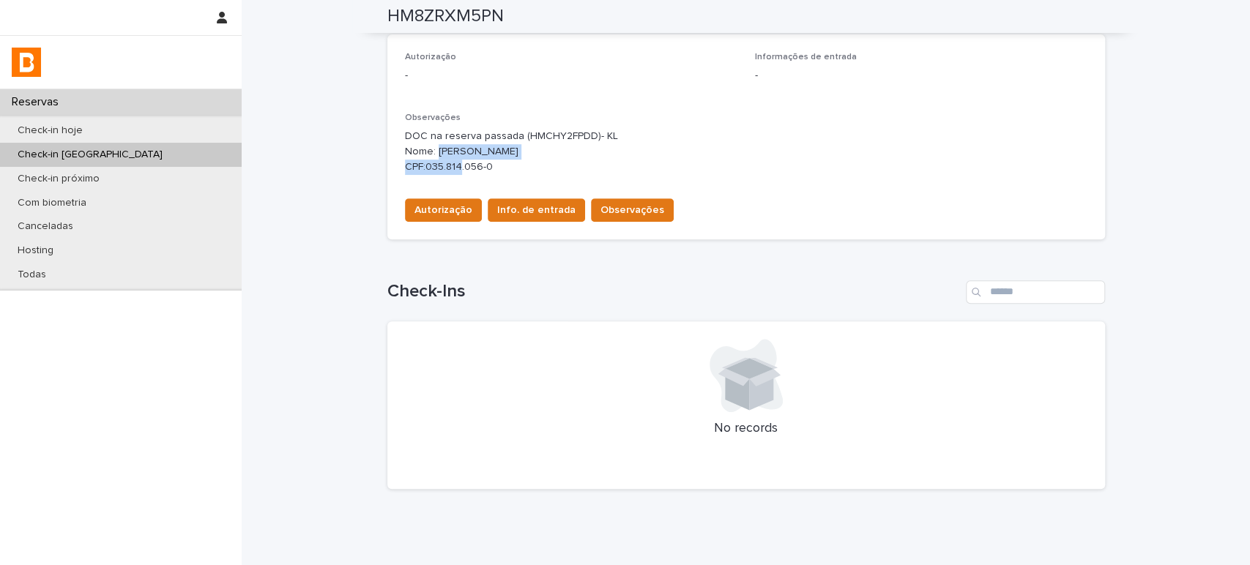
click at [421, 174] on div "Observações DOC na reserva passada (HMCHY2FPDD)- KL Nome: [PERSON_NAME] CPF:035…" at bounding box center [746, 150] width 682 height 74
copy p "035.814.056-0"
drag, startPoint x: 515, startPoint y: 133, endPoint x: 581, endPoint y: 138, distance: 65.3
click at [581, 138] on p "DOC na reserva passada (HMCHY2FPDD)- KL Nome: [PERSON_NAME] CPF:035.814.056-0" at bounding box center [746, 151] width 682 height 45
copy p "HMCHY2FPDD"
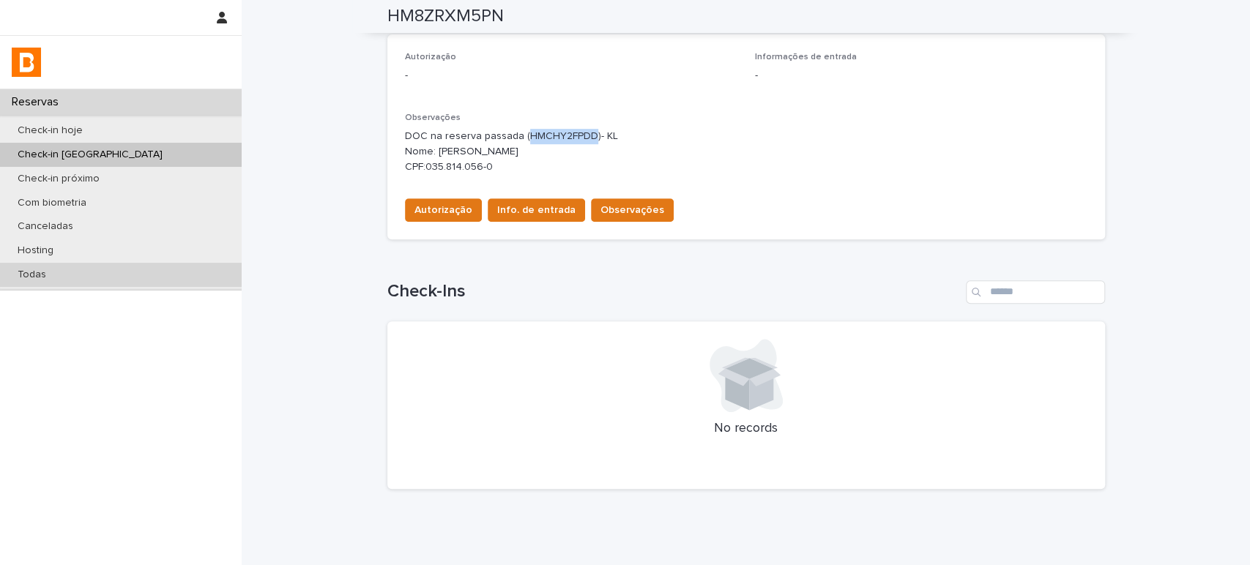
click at [83, 273] on div "Todas" at bounding box center [121, 275] width 242 height 24
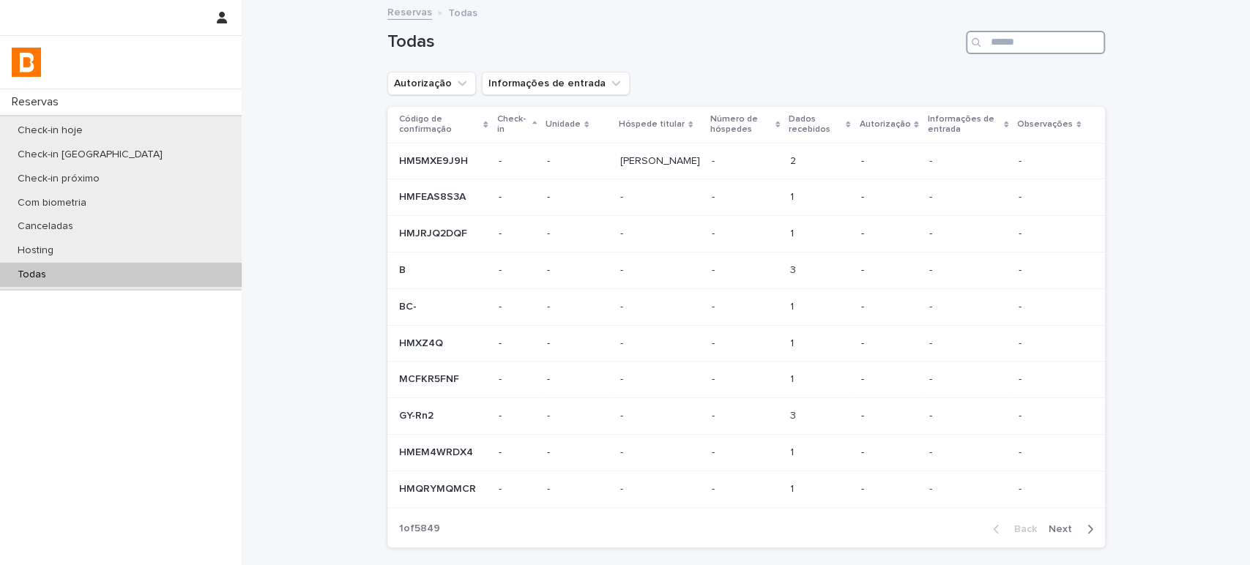
click at [1043, 48] on input "Search" at bounding box center [1035, 42] width 139 height 23
paste input "**********"
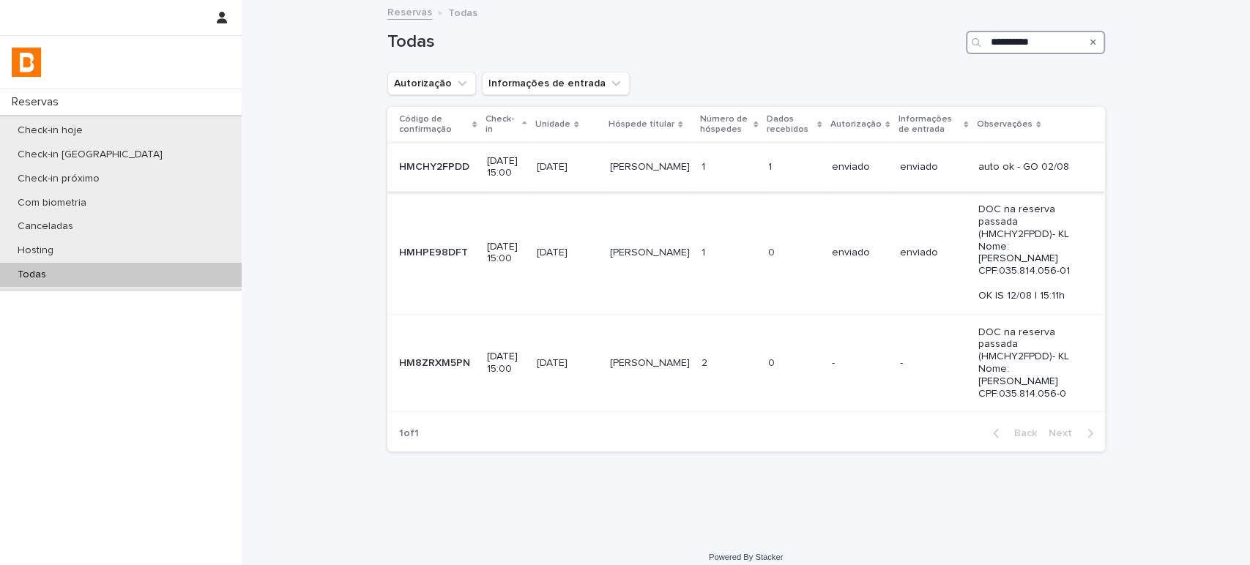
type input "**********"
click at [832, 175] on div "enviado" at bounding box center [860, 167] width 56 height 24
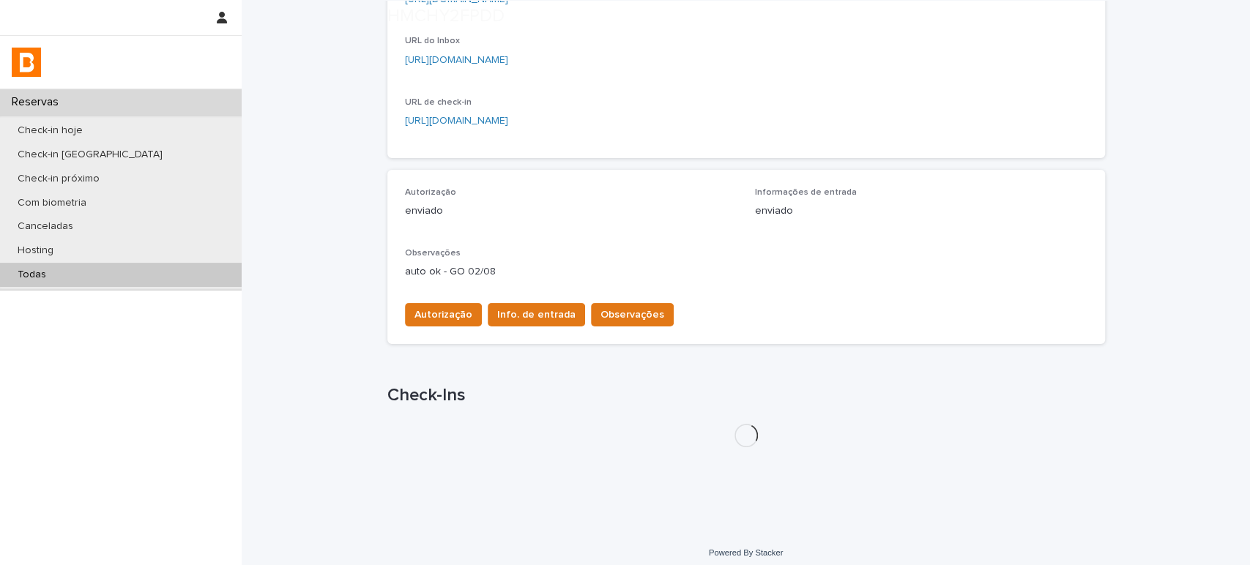
scroll to position [319, 0]
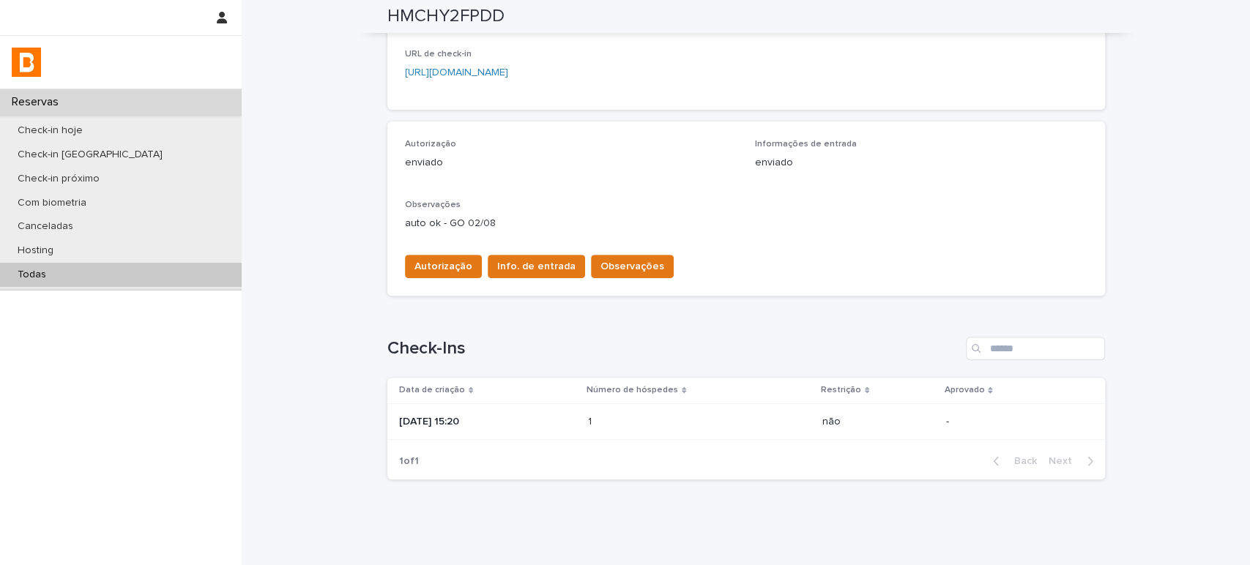
click at [575, 408] on td "[DATE] 15:20" at bounding box center [484, 421] width 195 height 37
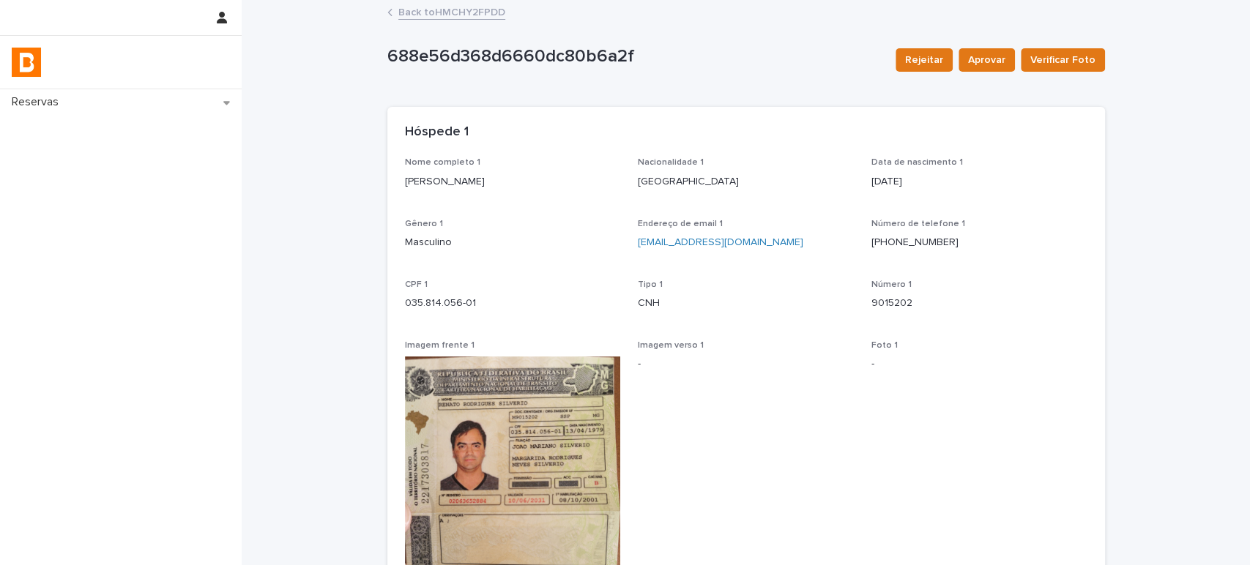
drag, startPoint x: 546, startPoint y: 181, endPoint x: 371, endPoint y: 179, distance: 174.3
click at [371, 179] on div "Loading... Saving… Loading... Saving… 688e56d368d6660dc80b6a2f Rejeitar Aprovar…" at bounding box center [746, 410] width 1008 height 819
copy p "[PERSON_NAME]"
drag, startPoint x: 483, startPoint y: 304, endPoint x: 335, endPoint y: 305, distance: 148.7
click at [343, 308] on div "Loading... Saving… Loading... Saving… 688e56d368d6660dc80b6a2f Rejeitar Aprovar…" at bounding box center [746, 410] width 1008 height 819
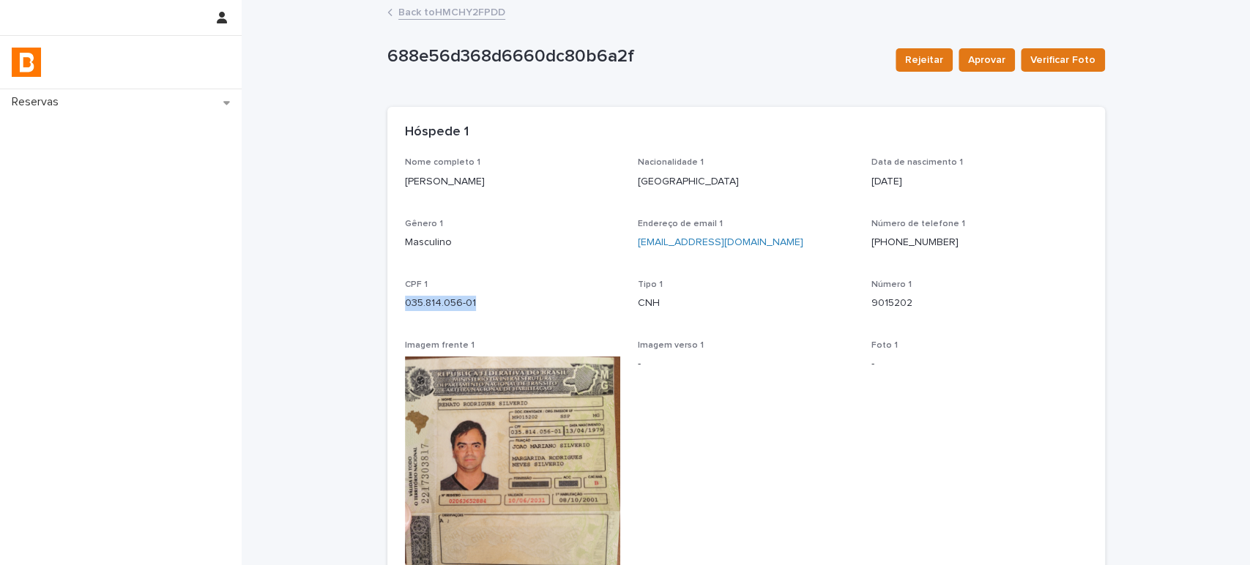
copy p "035.814.056-01"
click at [106, 108] on div "Reservas" at bounding box center [121, 102] width 242 height 26
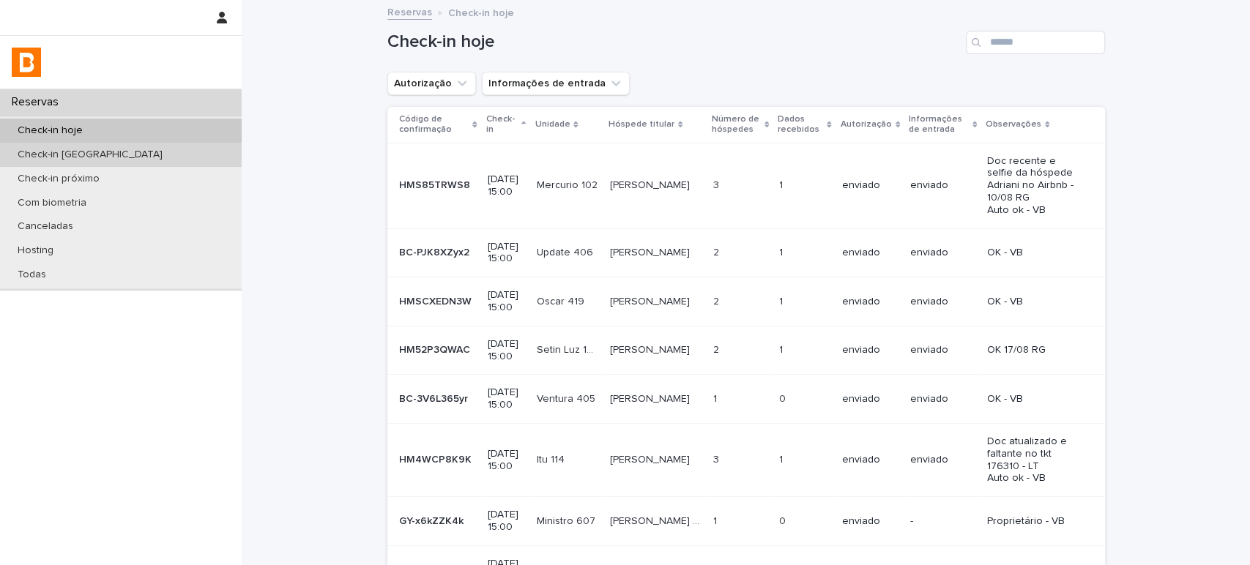
click at [123, 147] on div "Check-in [GEOGRAPHIC_DATA]" at bounding box center [121, 155] width 242 height 24
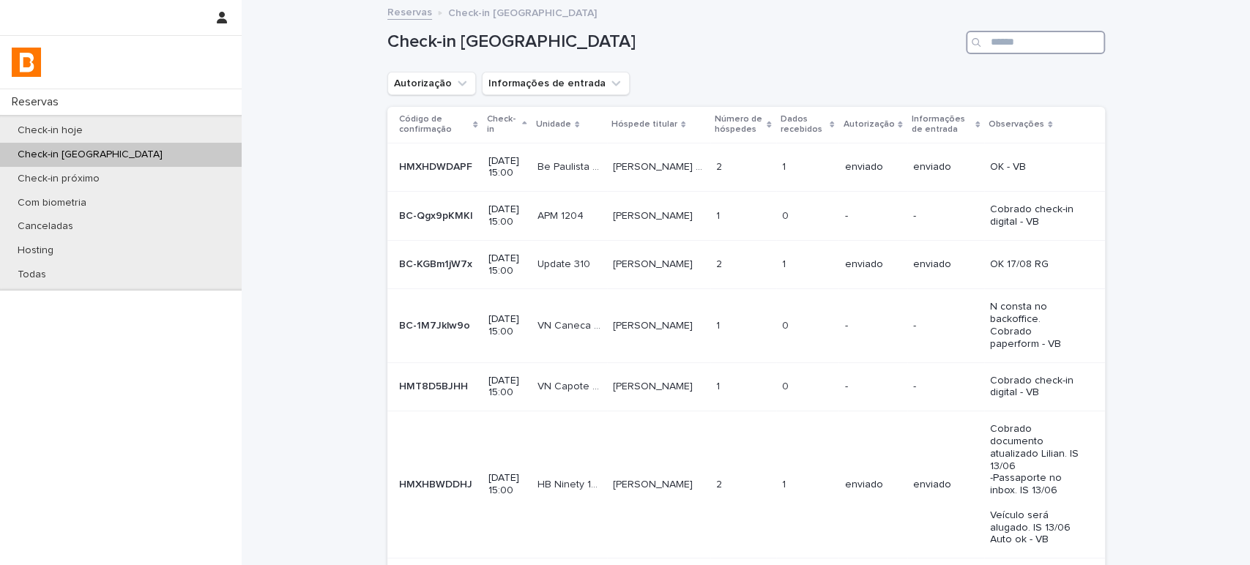
click at [1029, 45] on input "Search" at bounding box center [1035, 42] width 139 height 23
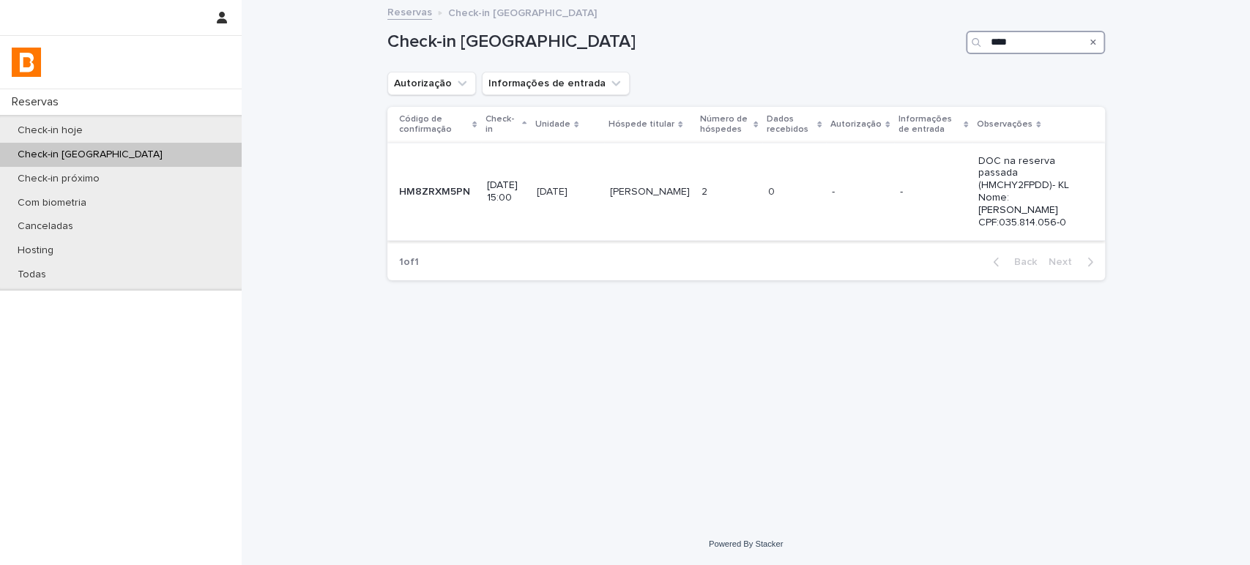
type input "****"
click at [855, 206] on td "-" at bounding box center [860, 192] width 68 height 98
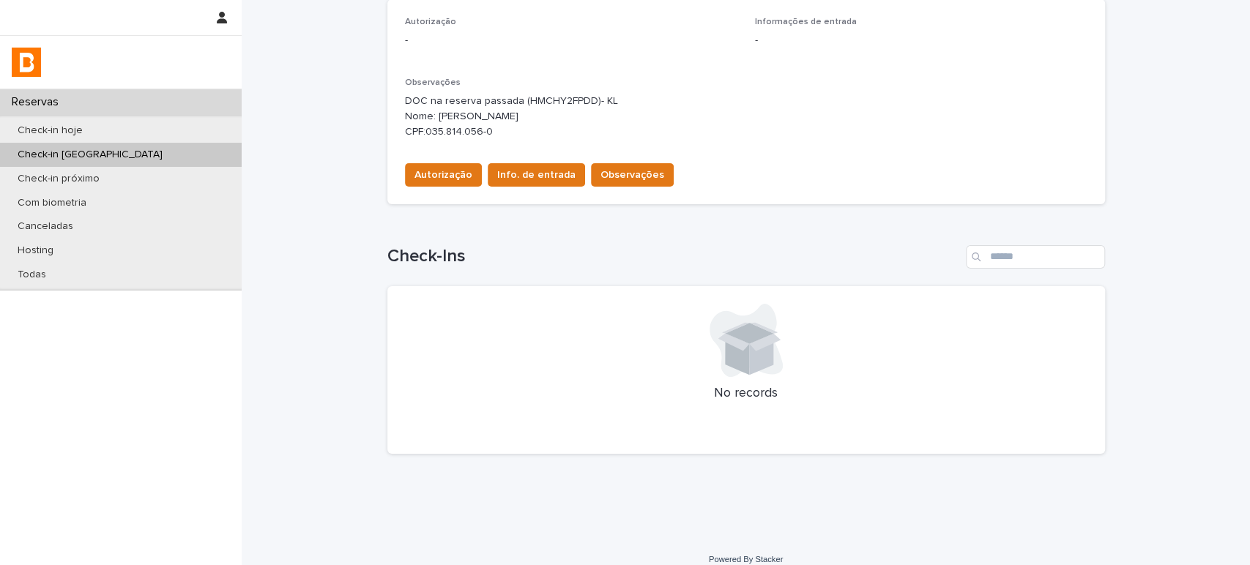
scroll to position [457, 0]
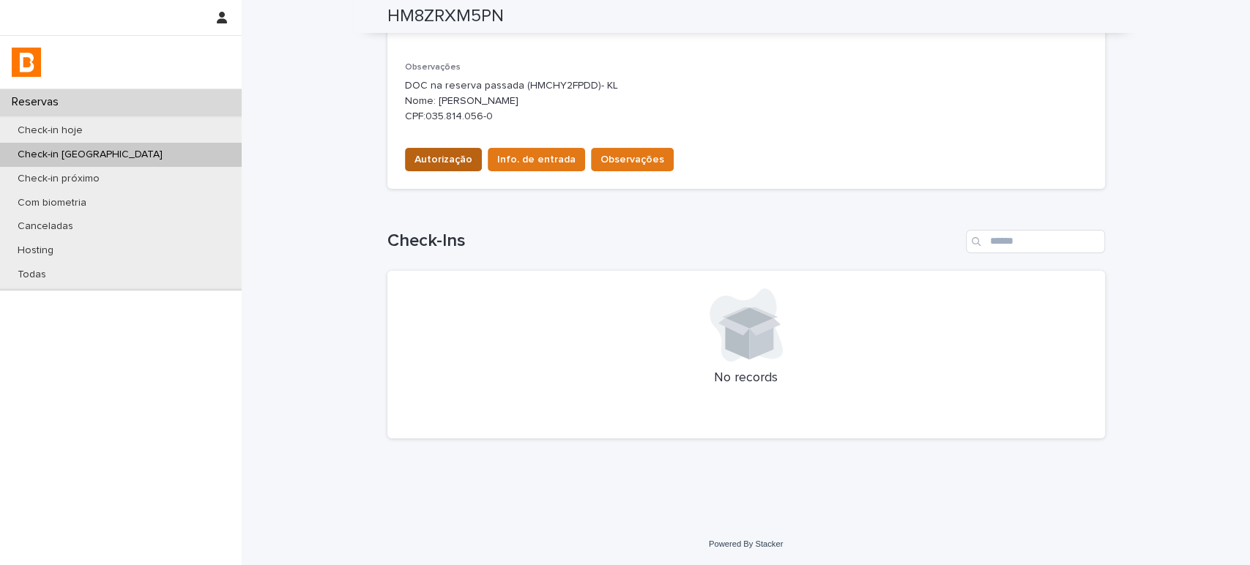
click at [439, 170] on button "Autorização" at bounding box center [443, 159] width 77 height 23
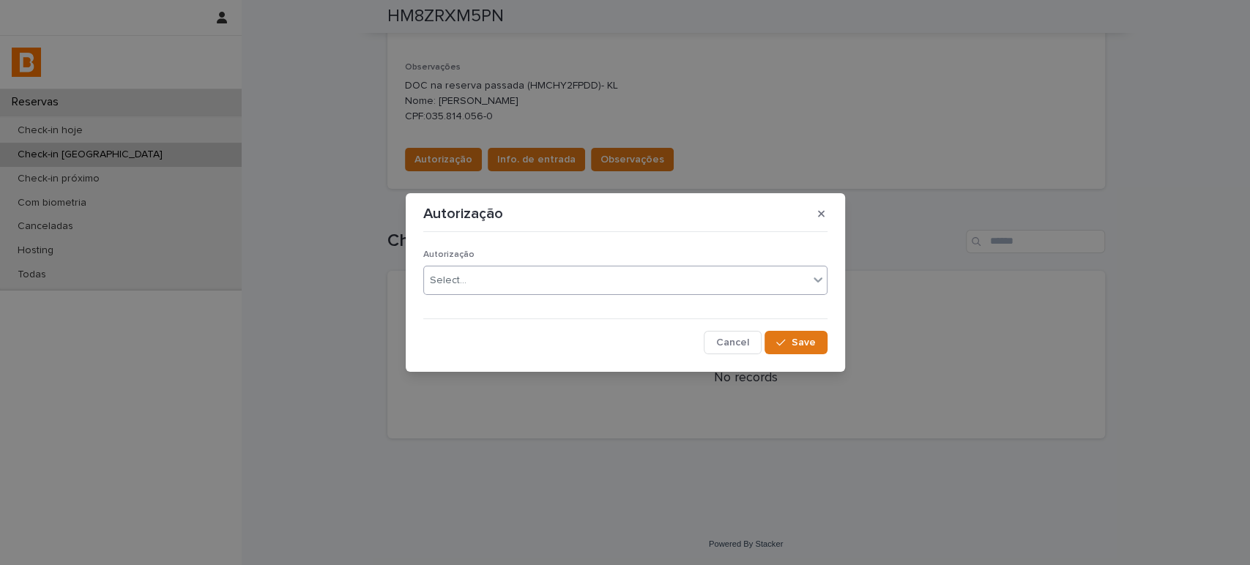
click at [515, 267] on div "Select..." at bounding box center [625, 280] width 404 height 29
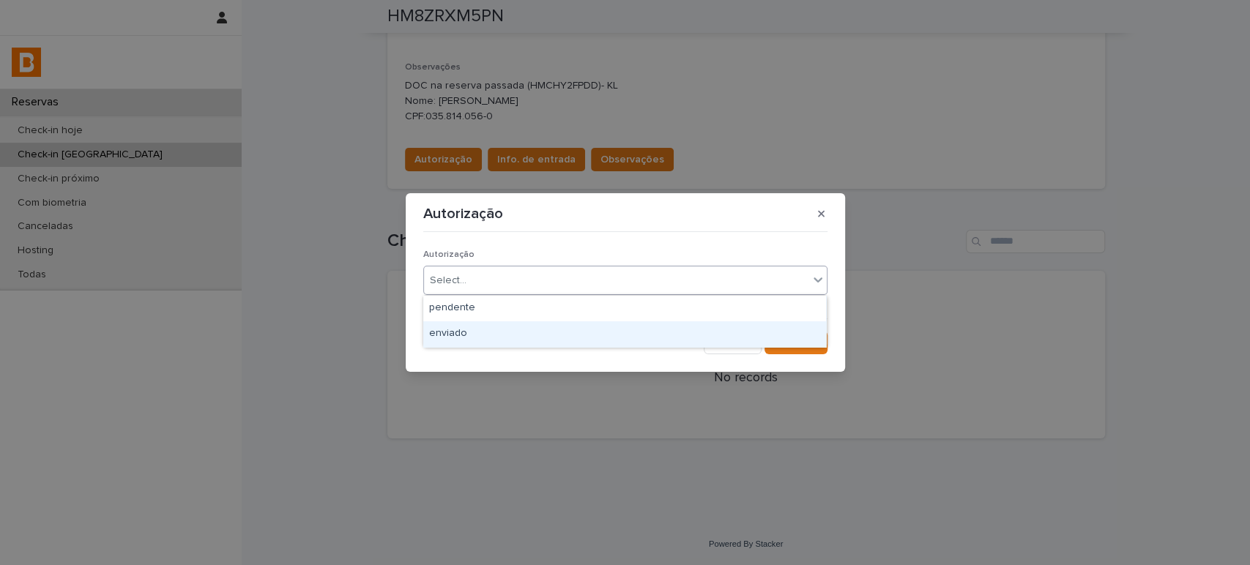
click at [523, 329] on div "enviado" at bounding box center [624, 334] width 403 height 26
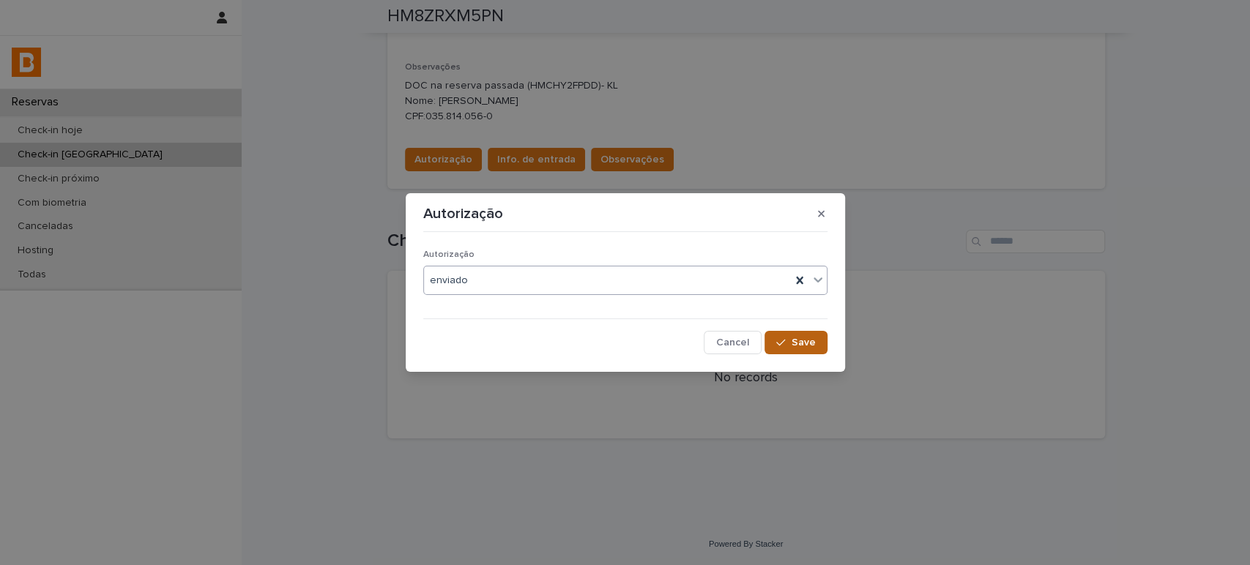
click at [823, 338] on button "Save" at bounding box center [795, 342] width 62 height 23
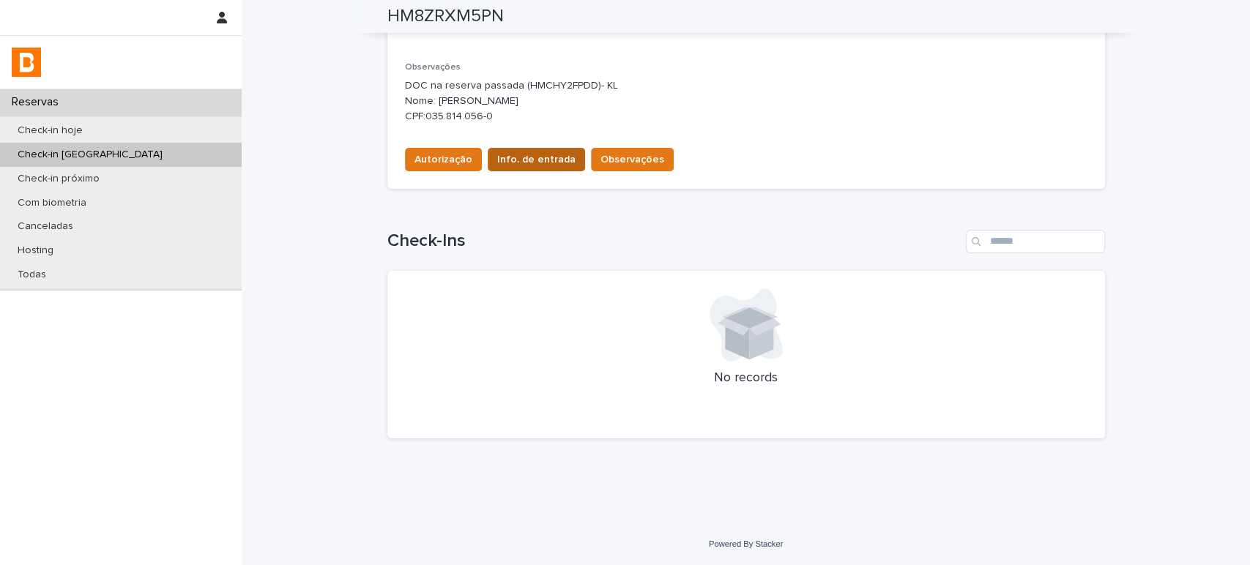
click at [534, 157] on span "Info. de entrada" at bounding box center [536, 159] width 78 height 15
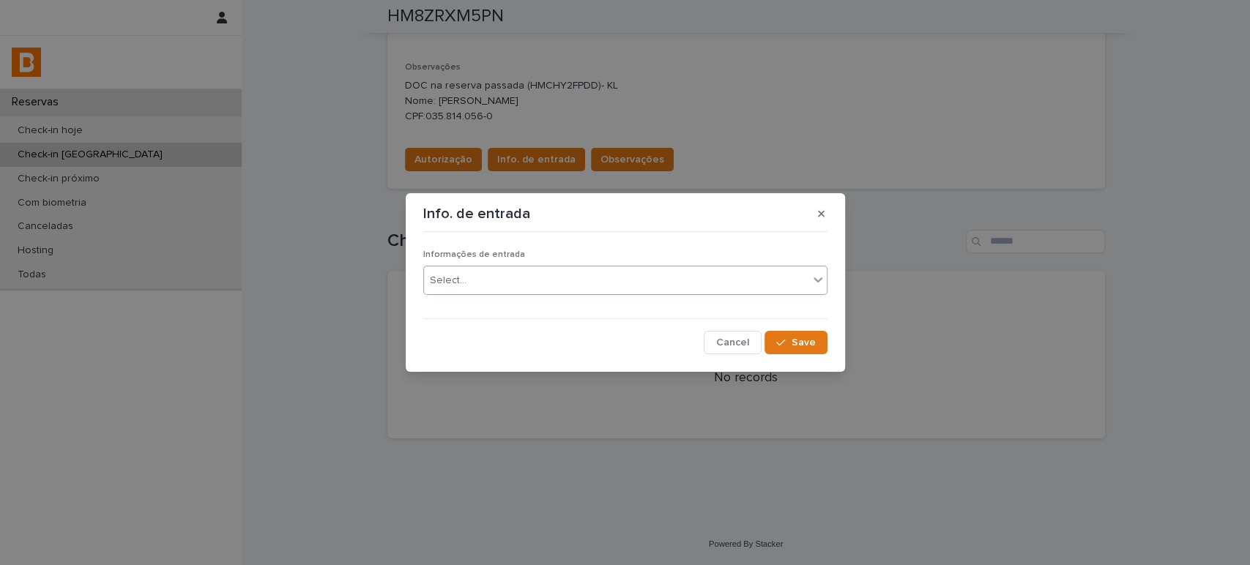
click at [532, 280] on div "Select..." at bounding box center [616, 281] width 384 height 24
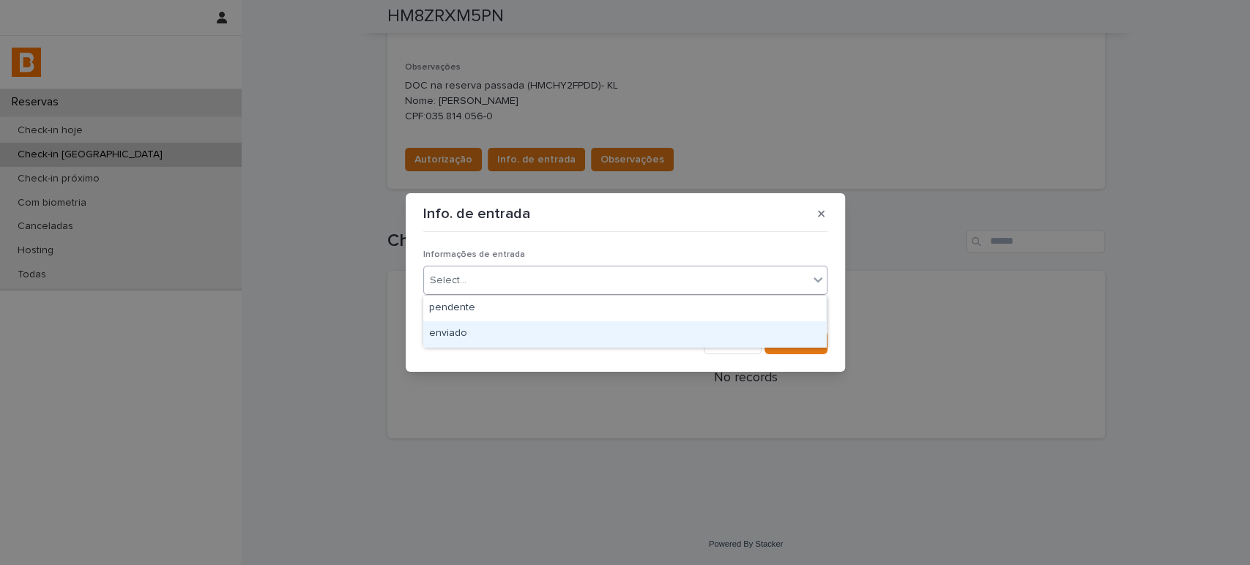
click at [553, 340] on div "enviado" at bounding box center [624, 334] width 403 height 26
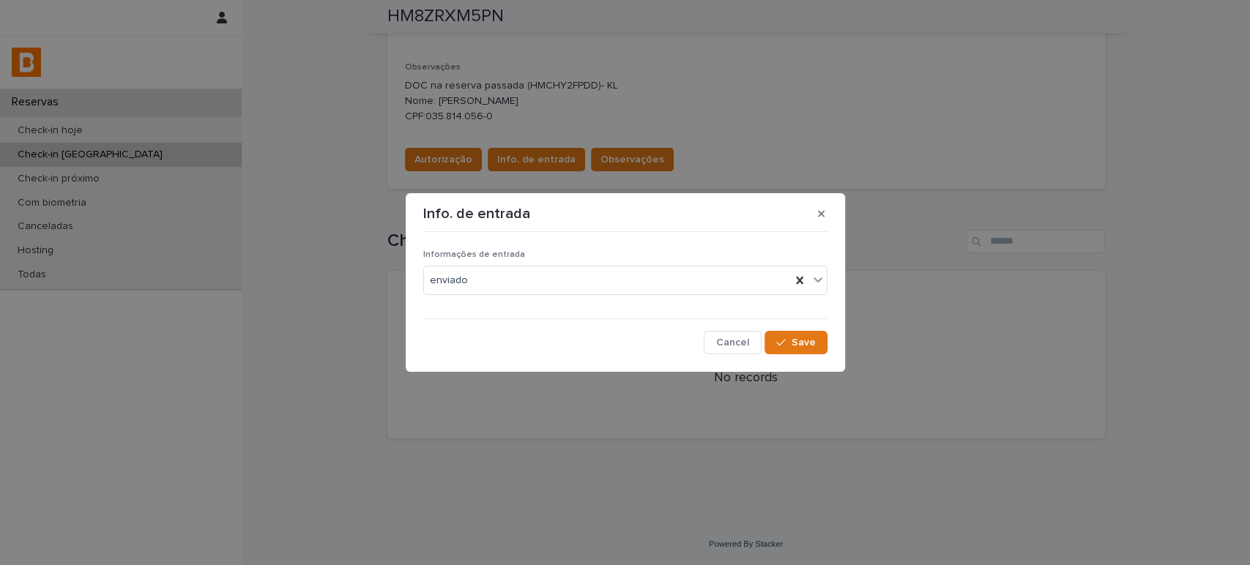
click at [803, 355] on div "Informações de entrada enviado Cancel Save" at bounding box center [626, 296] width 412 height 124
click at [805, 344] on span "Save" at bounding box center [804, 343] width 24 height 10
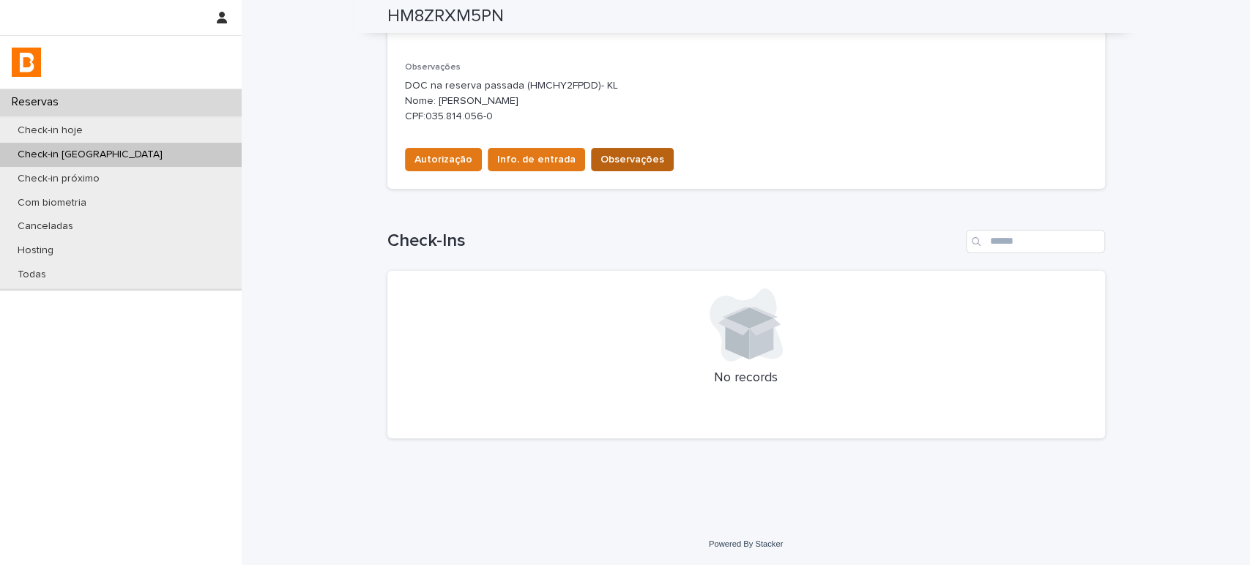
click at [620, 163] on span "Observações" at bounding box center [632, 159] width 64 height 15
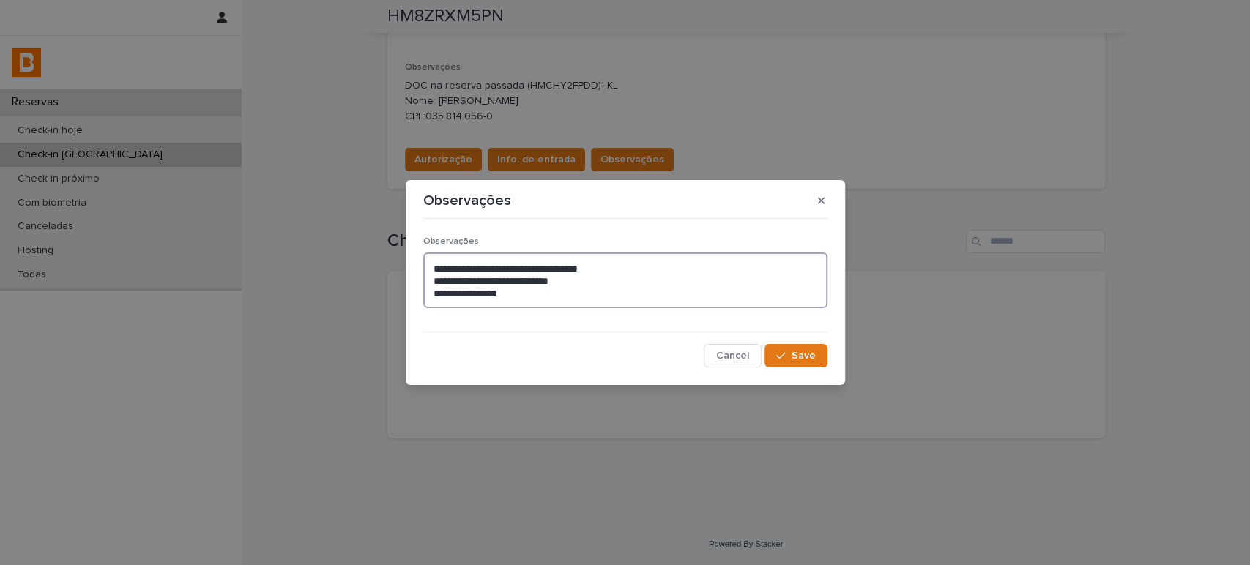
click at [434, 262] on textarea "**********" at bounding box center [625, 281] width 404 height 56
click at [431, 262] on textarea "**********" at bounding box center [625, 281] width 404 height 56
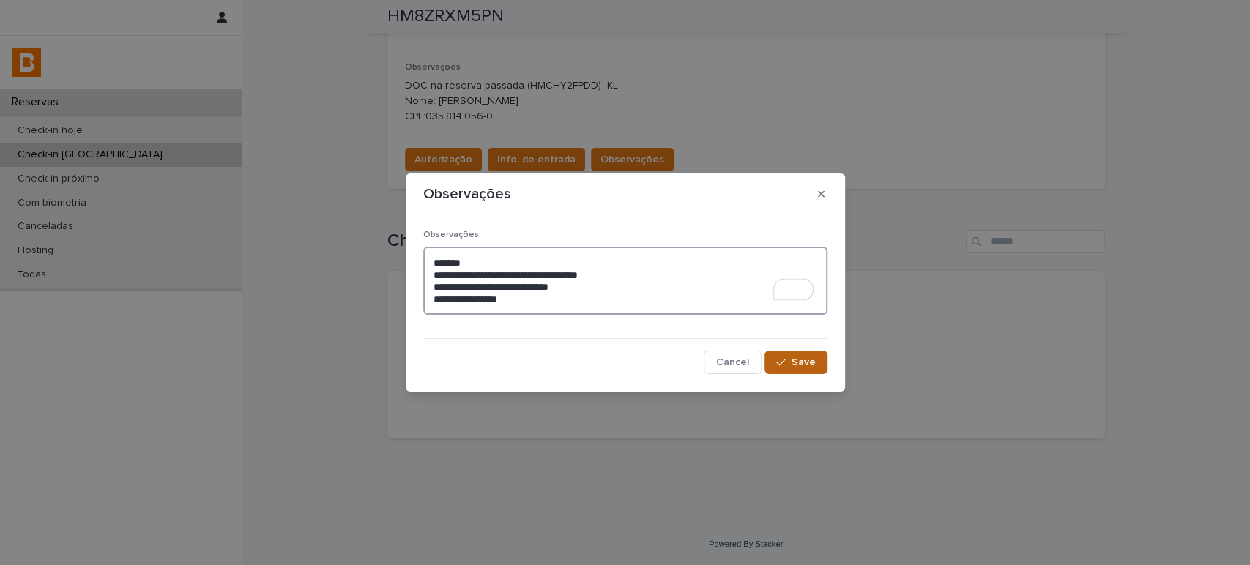
type textarea "**********"
click at [786, 362] on div "button" at bounding box center [783, 362] width 15 height 10
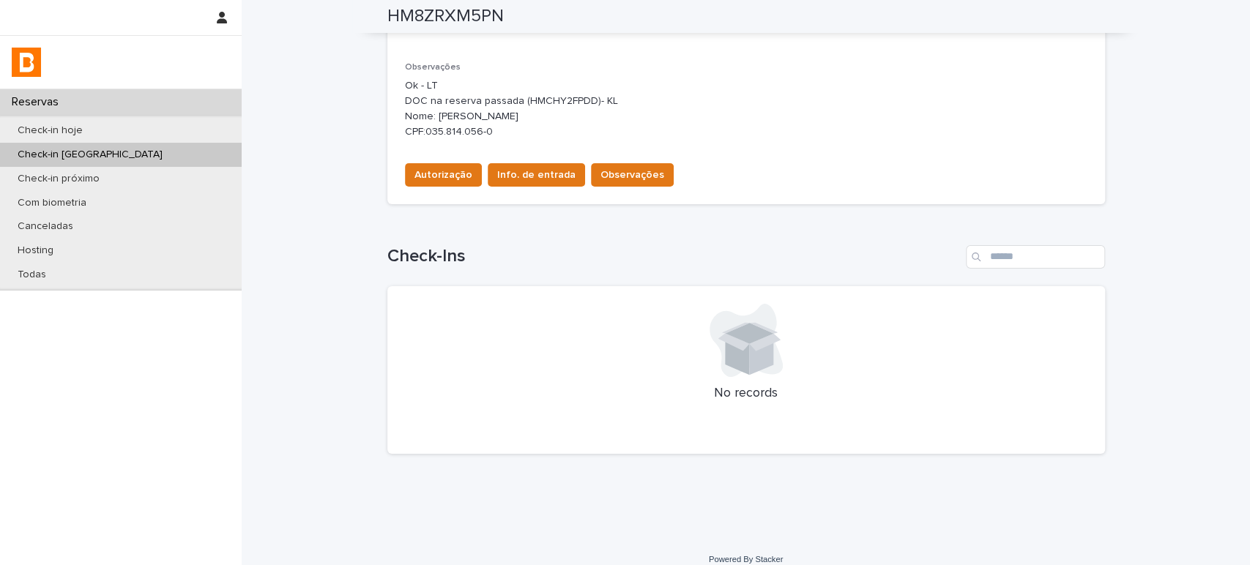
scroll to position [464, 0]
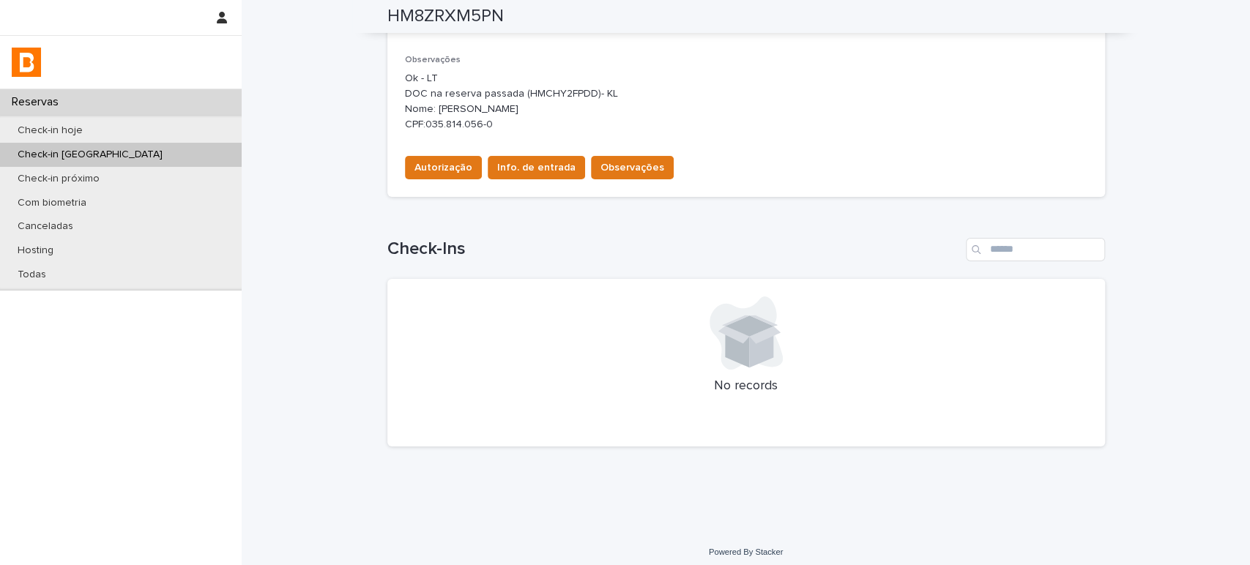
click at [116, 156] on div "Check-in [GEOGRAPHIC_DATA]" at bounding box center [121, 155] width 242 height 24
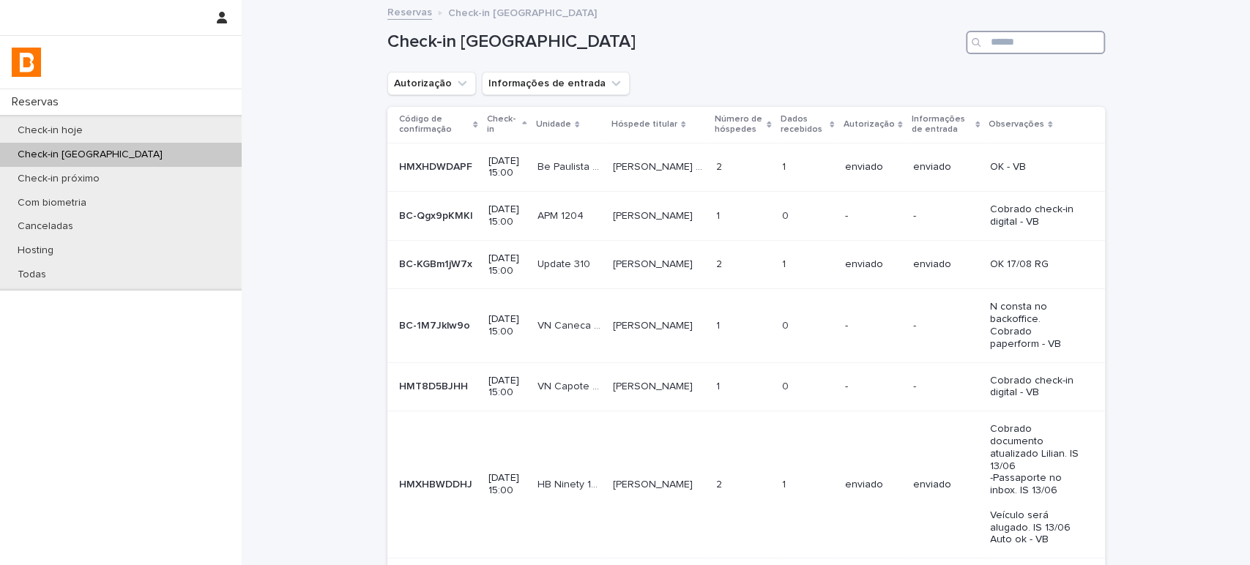
click at [1032, 37] on input "Search" at bounding box center [1035, 42] width 139 height 23
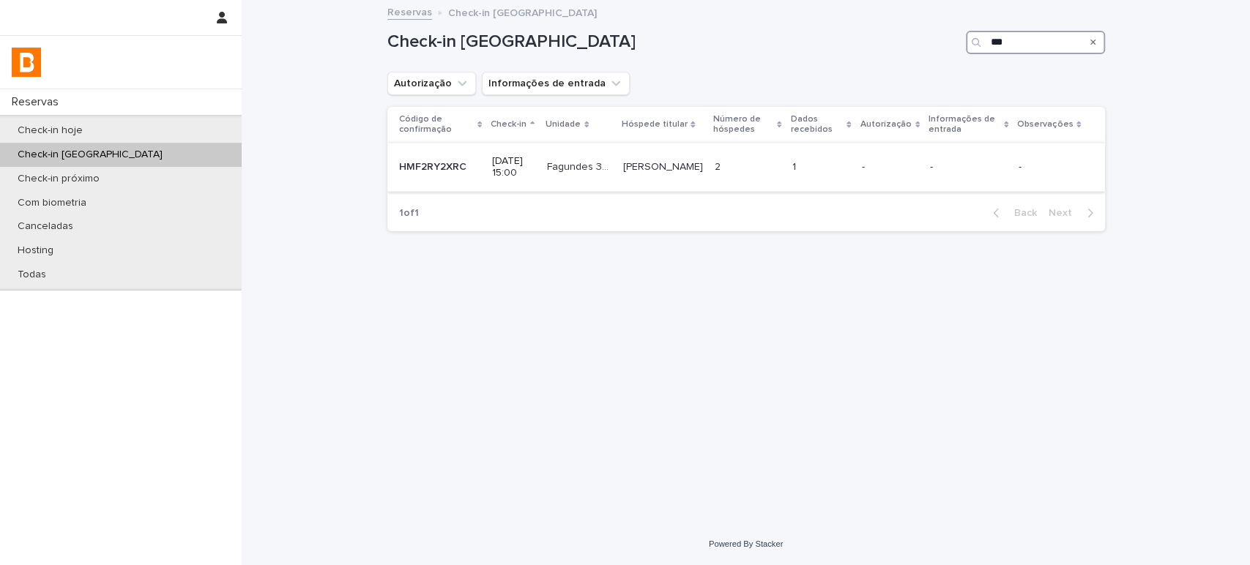
type input "***"
click at [849, 151] on td "1 1" at bounding box center [821, 167] width 70 height 49
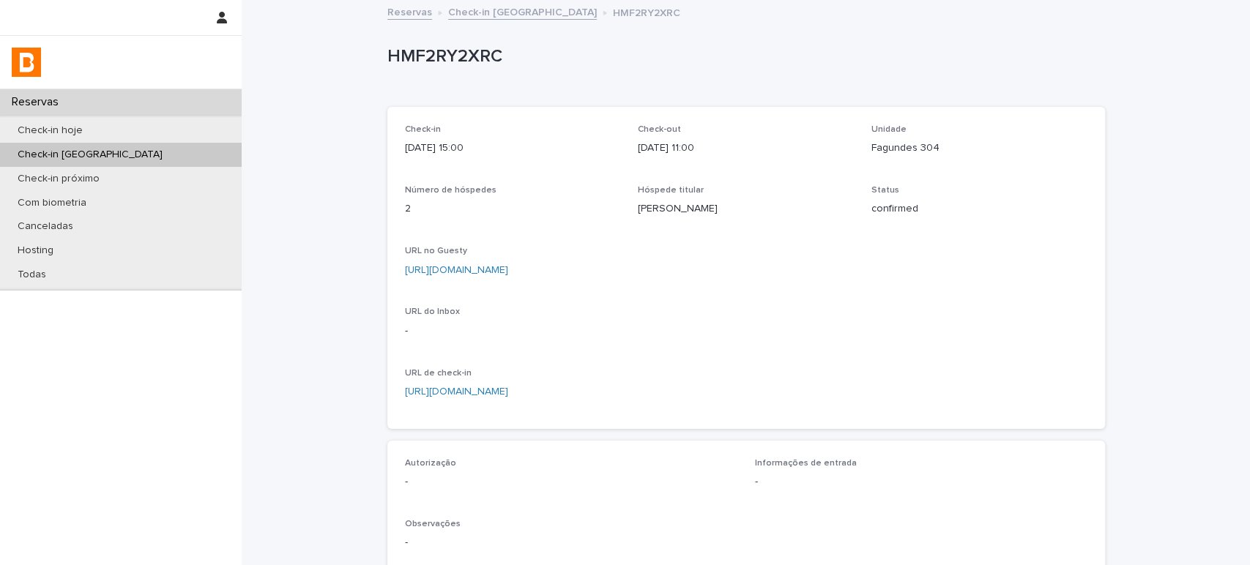
scroll to position [279, 0]
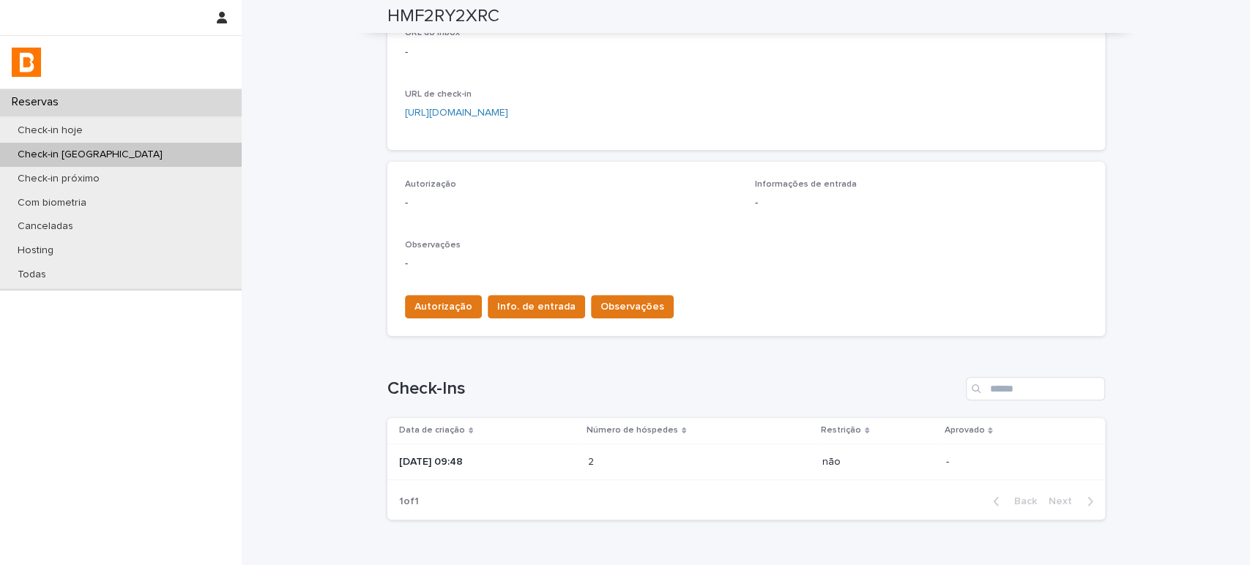
click at [511, 453] on div "[DATE] 09:48" at bounding box center [487, 460] width 177 height 15
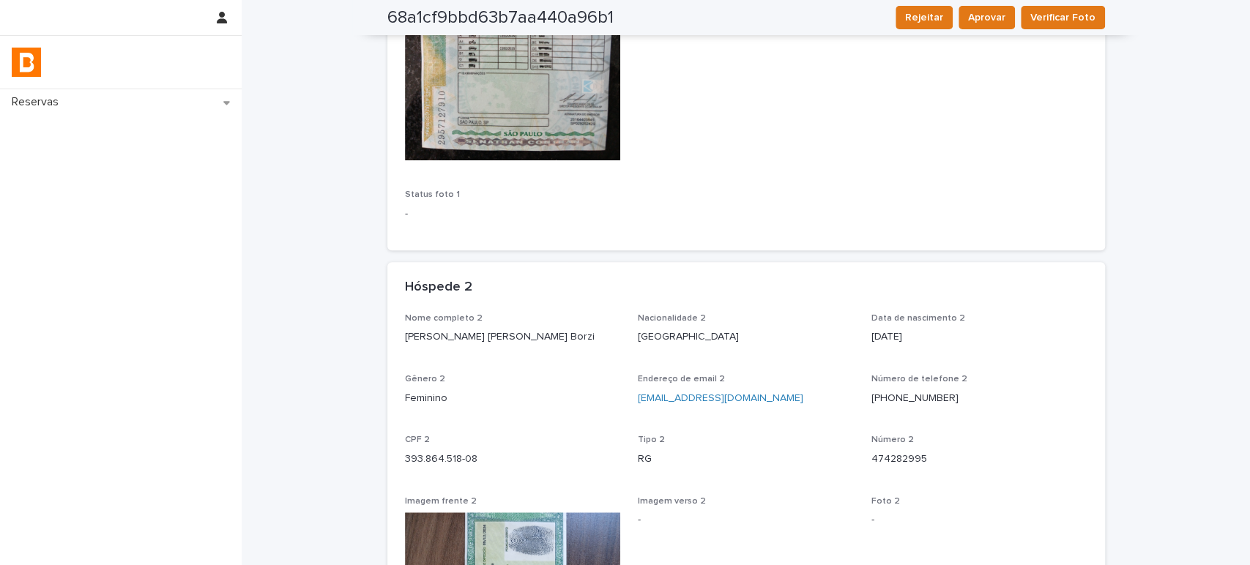
scroll to position [244, 0]
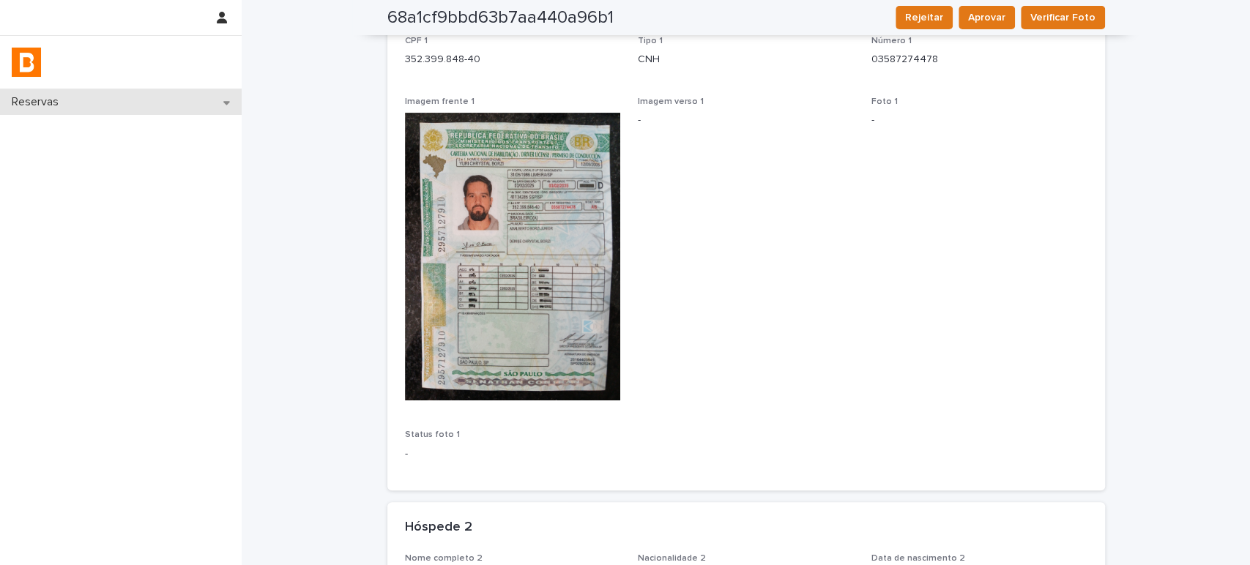
click at [152, 105] on div "Reservas" at bounding box center [121, 102] width 242 height 26
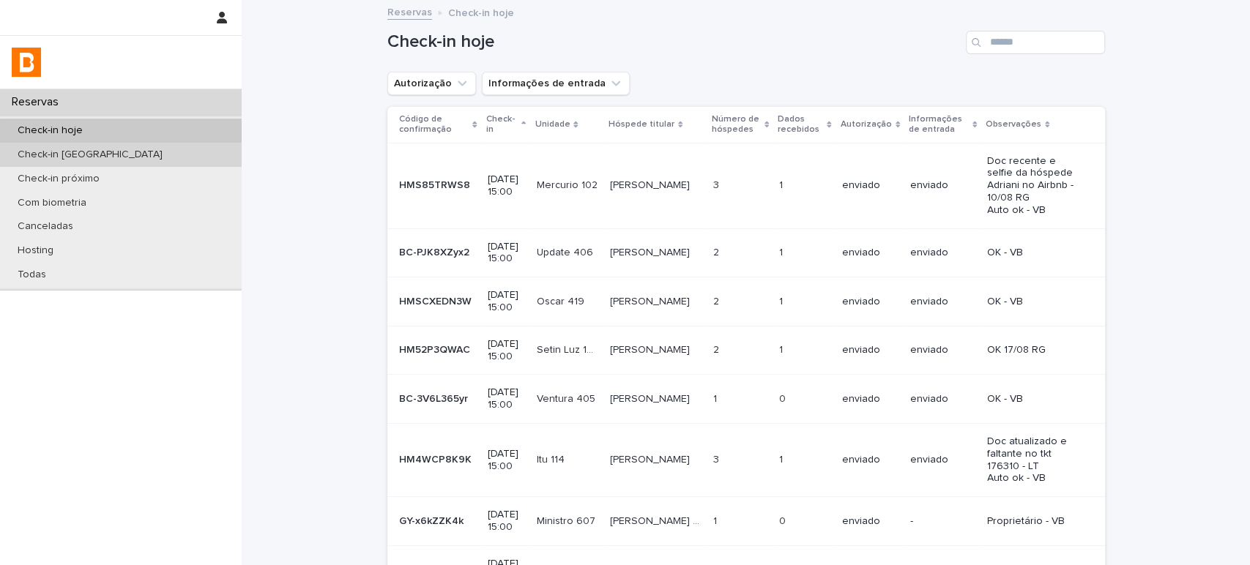
click at [134, 145] on div "Check-in [GEOGRAPHIC_DATA]" at bounding box center [121, 155] width 242 height 24
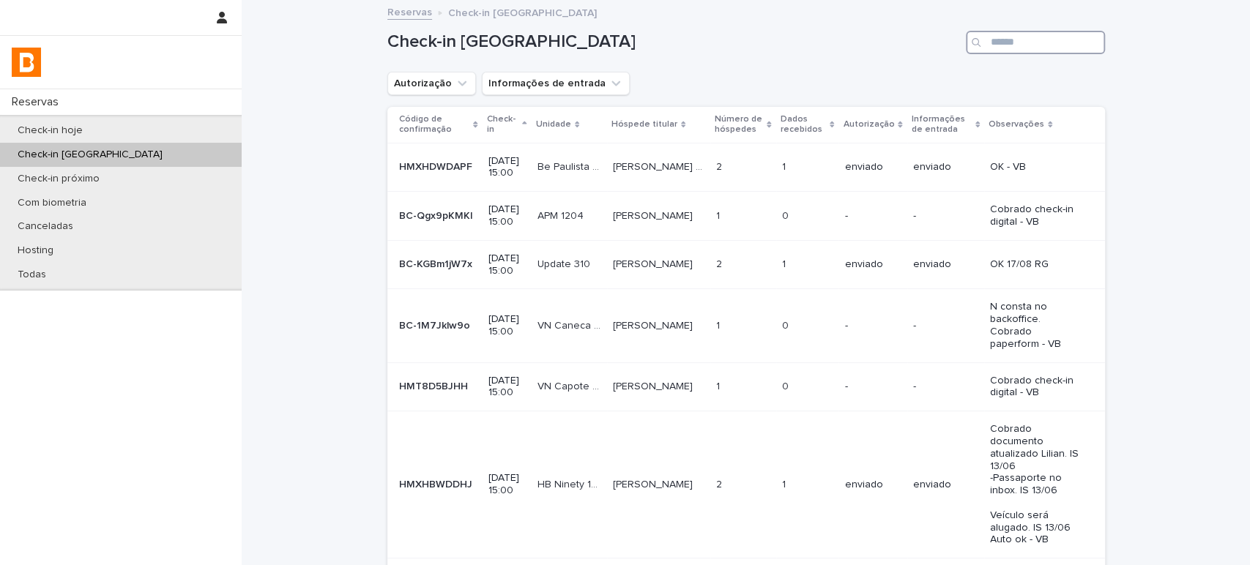
click at [1054, 46] on input "Search" at bounding box center [1035, 42] width 139 height 23
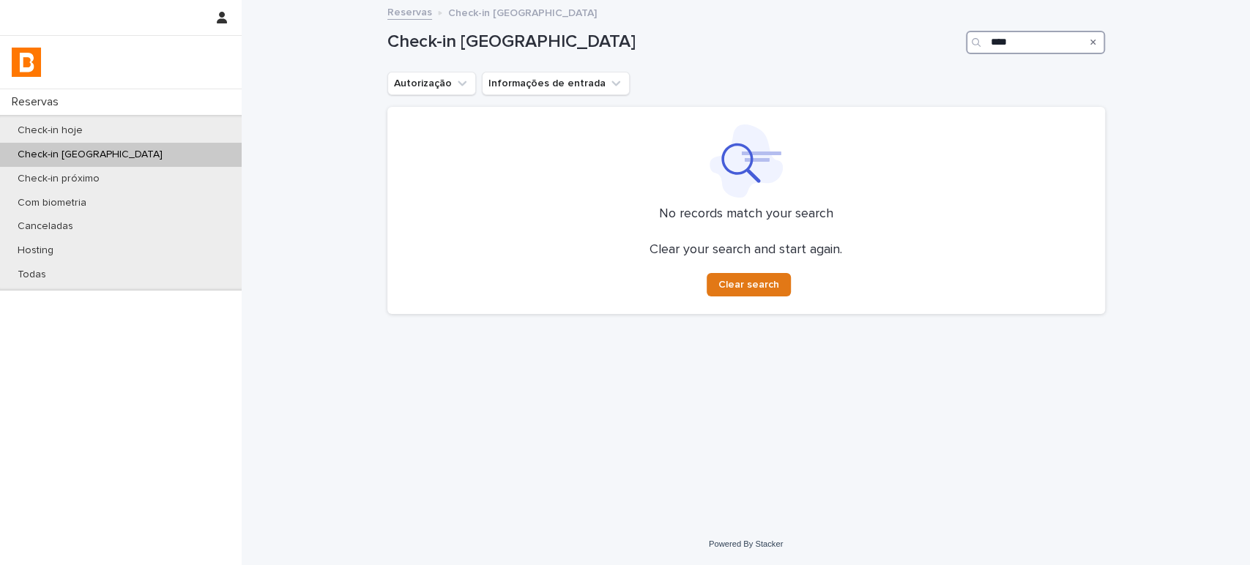
type input "****"
click at [126, 152] on div "Check-in [GEOGRAPHIC_DATA]" at bounding box center [121, 155] width 242 height 24
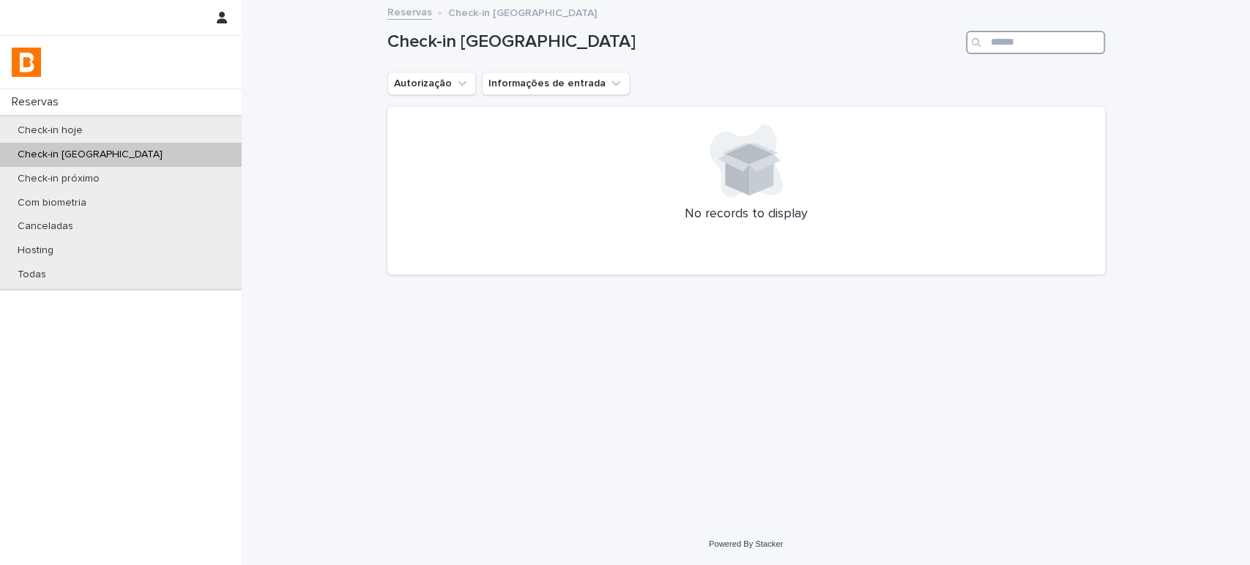
click at [989, 40] on input "Search" at bounding box center [1035, 42] width 139 height 23
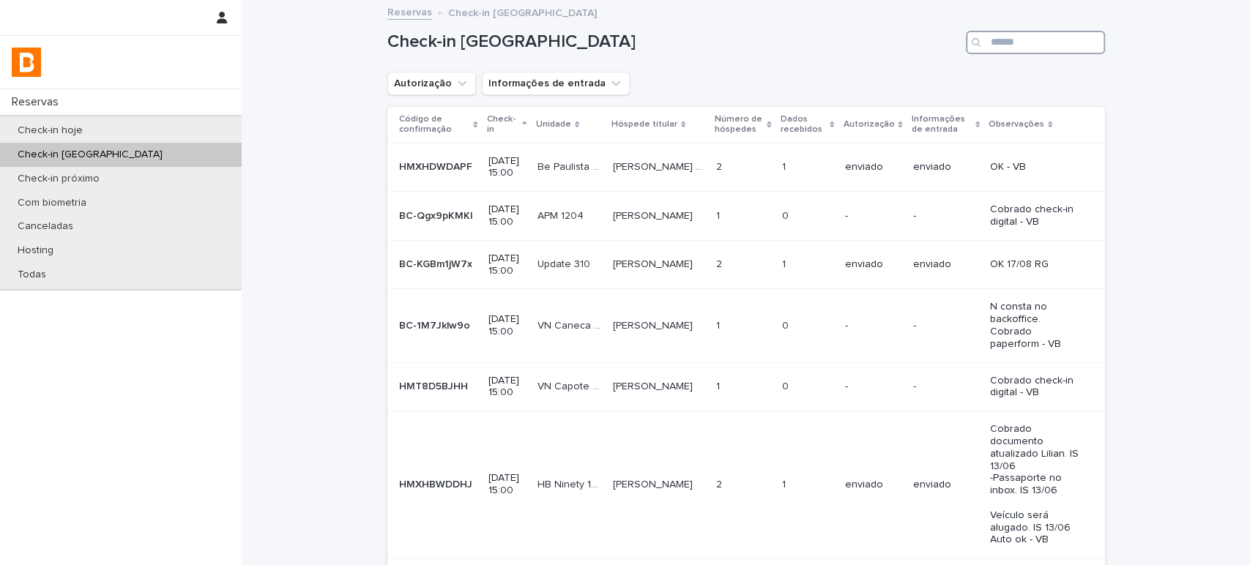
click at [999, 40] on input "Search" at bounding box center [1035, 42] width 139 height 23
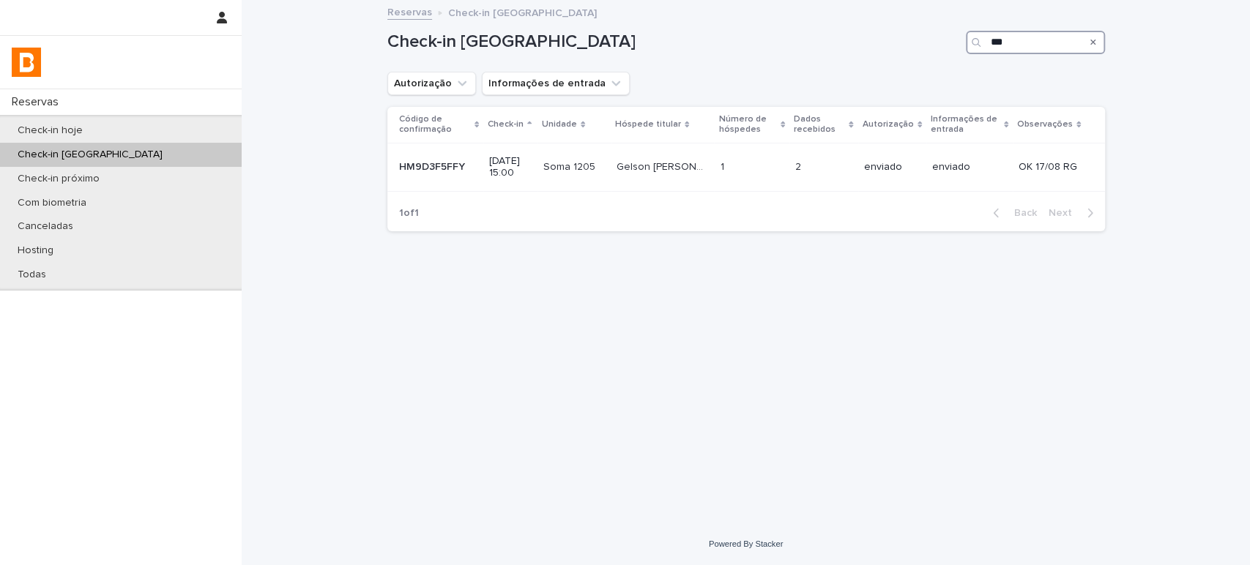
type input "***"
click at [1093, 36] on button "Search" at bounding box center [1093, 42] width 6 height 23
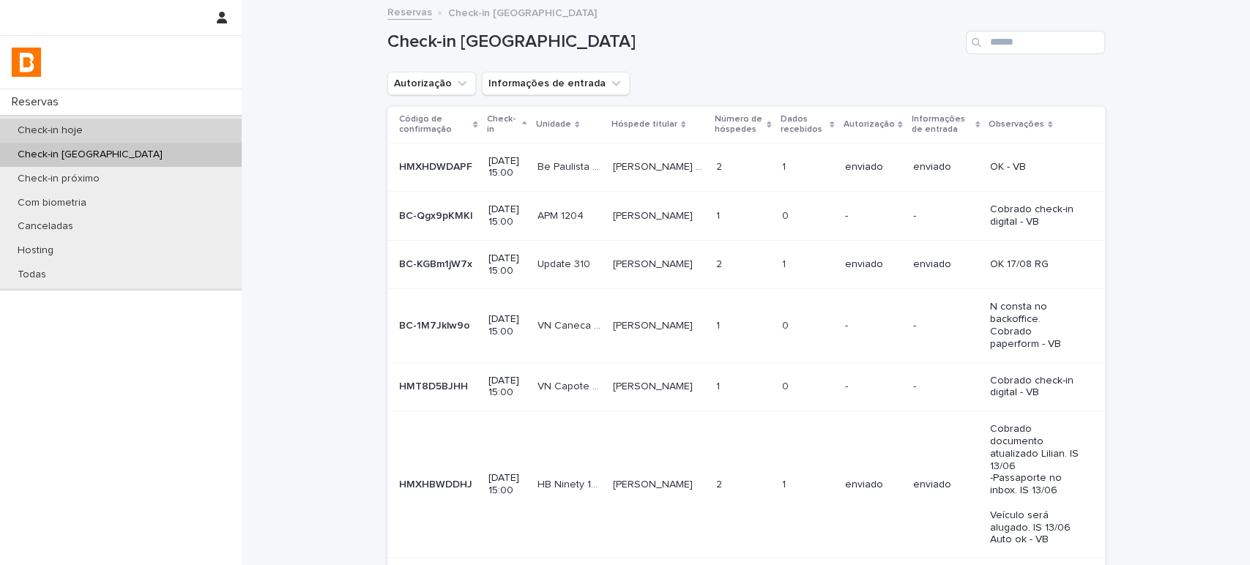
click at [144, 122] on div "Check-in hoje" at bounding box center [121, 131] width 242 height 24
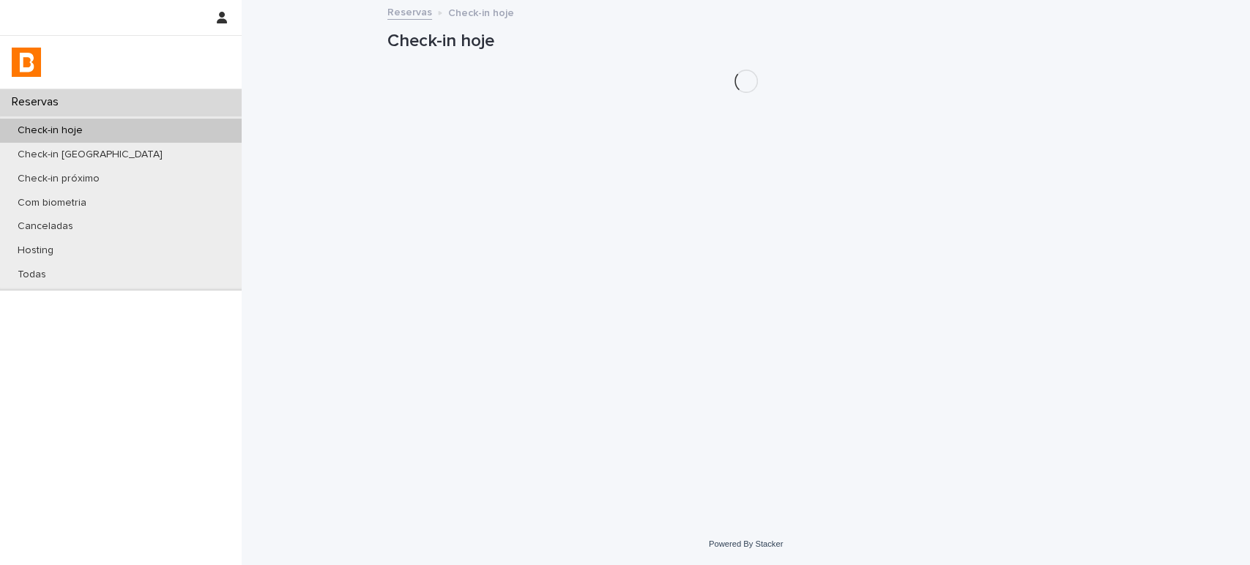
click at [1004, 36] on h1 "Check-in hoje" at bounding box center [746, 41] width 718 height 21
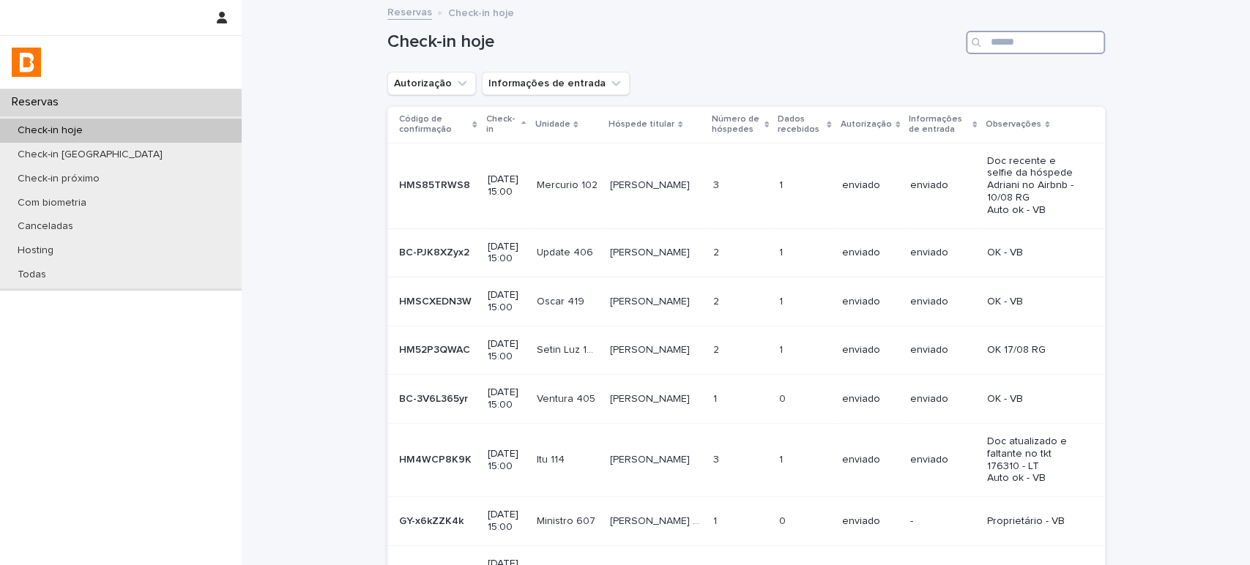
click at [1008, 49] on input "Search" at bounding box center [1035, 42] width 139 height 23
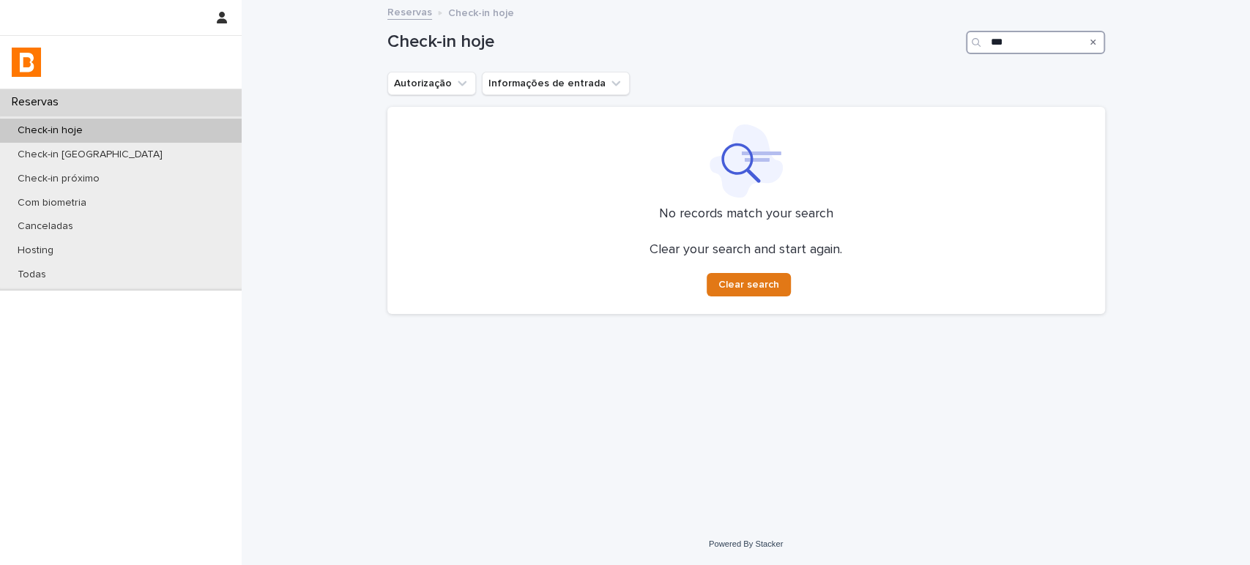
type input "***"
